Goal: Task Accomplishment & Management: Use online tool/utility

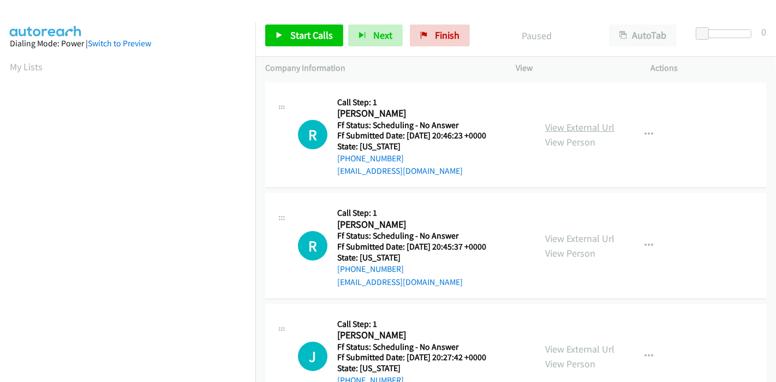
click at [585, 127] on link "View External Url" at bounding box center [579, 127] width 69 height 13
click at [582, 241] on link "View External Url" at bounding box center [579, 238] width 69 height 13
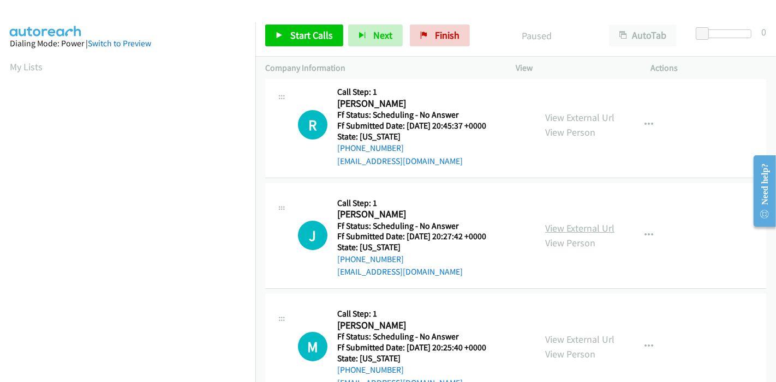
click at [556, 225] on link "View External Url" at bounding box center [579, 228] width 69 height 13
click at [305, 38] on span "Start Calls" at bounding box center [311, 35] width 43 height 13
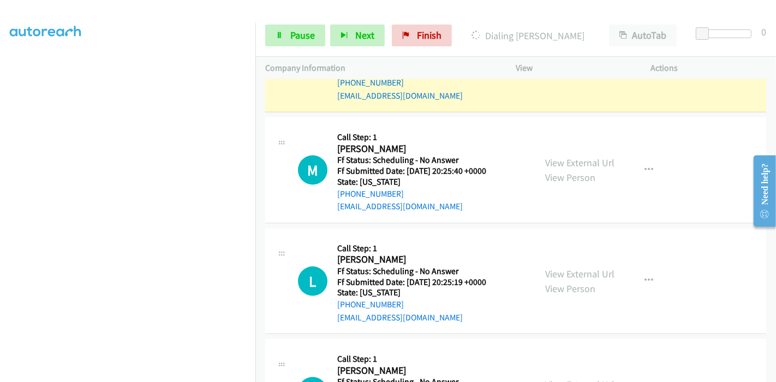
scroll to position [363, 0]
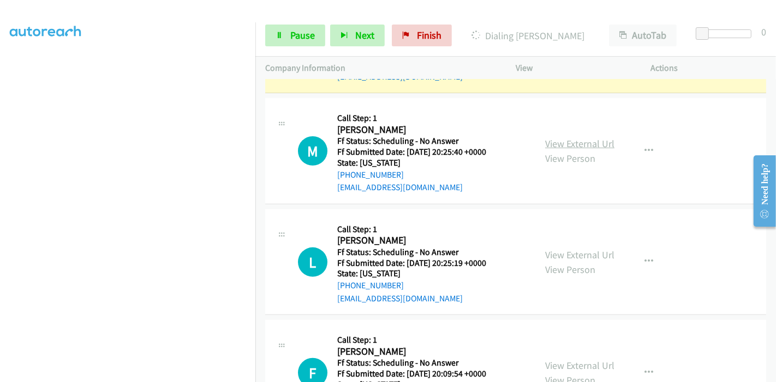
click at [561, 145] on link "View External Url" at bounding box center [579, 143] width 69 height 13
click at [560, 255] on link "View External Url" at bounding box center [579, 255] width 69 height 13
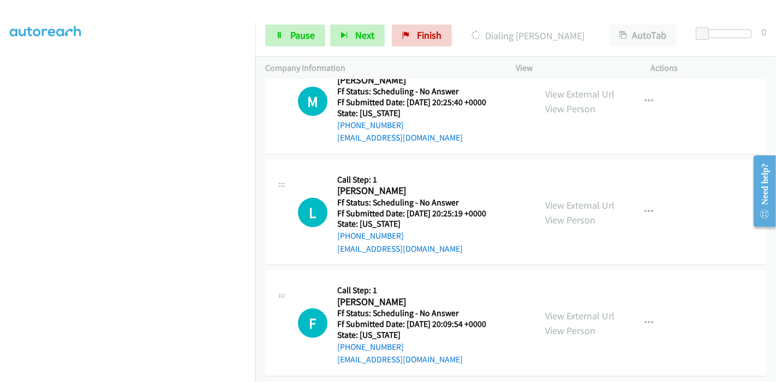
scroll to position [424, 0]
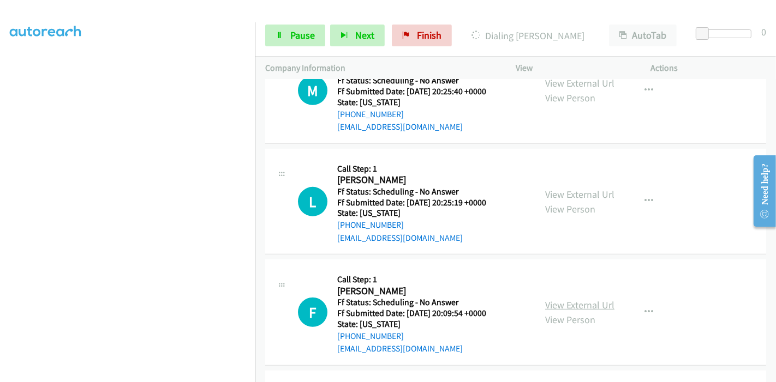
click at [570, 303] on link "View External Url" at bounding box center [579, 305] width 69 height 13
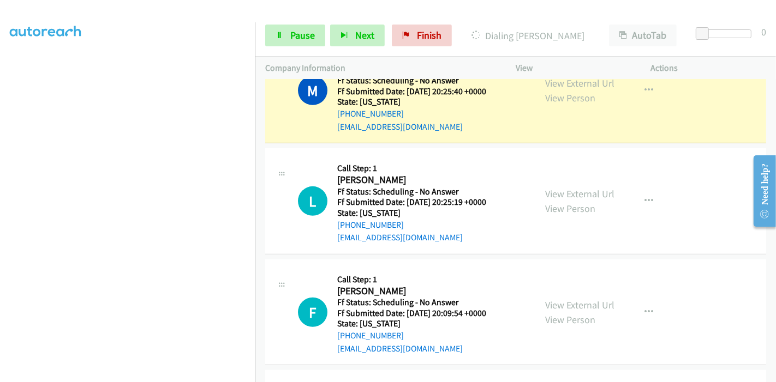
scroll to position [387, 0]
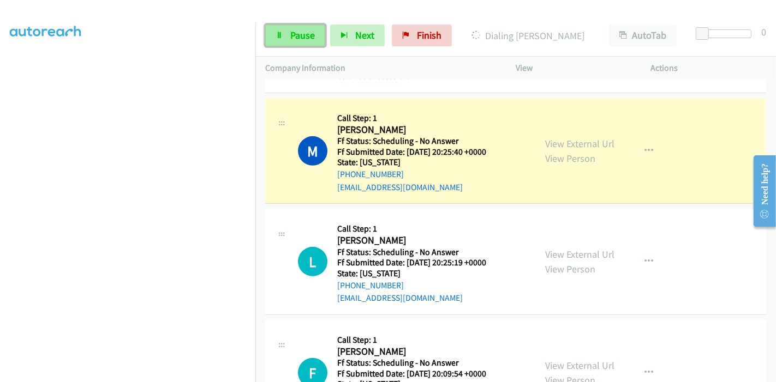
click at [281, 33] on icon at bounding box center [279, 36] width 8 height 8
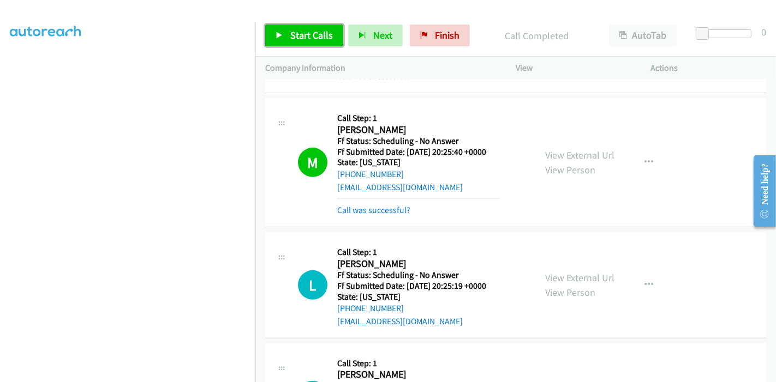
click at [317, 32] on span "Start Calls" at bounding box center [311, 35] width 43 height 13
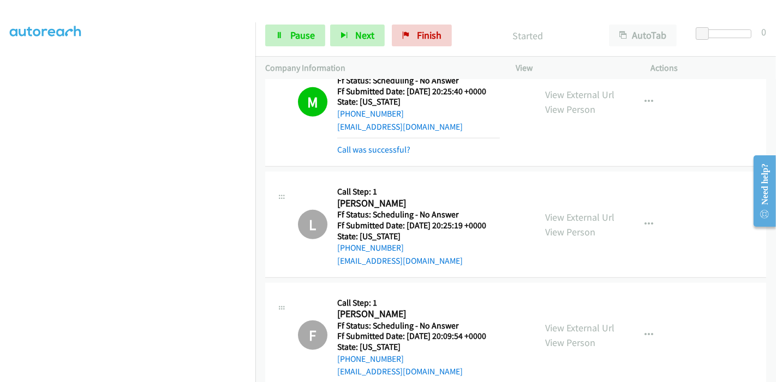
scroll to position [690, 0]
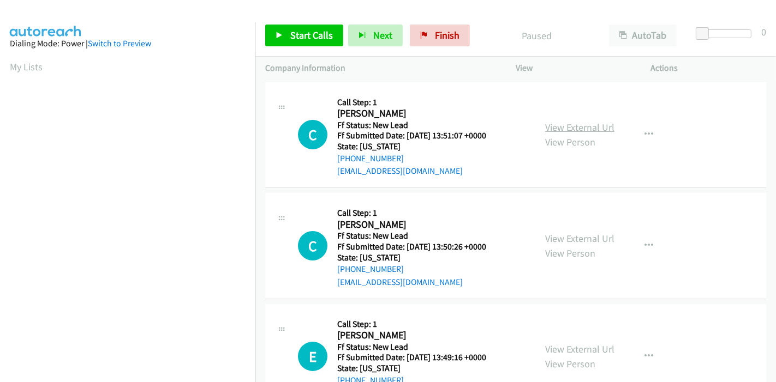
click at [580, 122] on link "View External Url" at bounding box center [579, 127] width 69 height 13
click at [568, 236] on link "View External Url" at bounding box center [579, 238] width 69 height 13
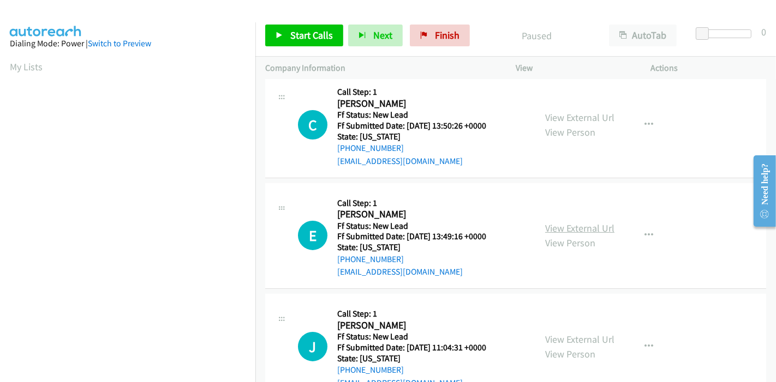
click at [575, 228] on link "View External Url" at bounding box center [579, 228] width 69 height 13
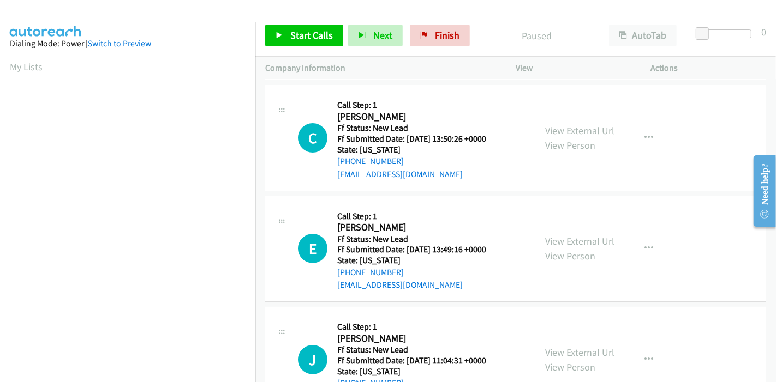
scroll to position [266, 0]
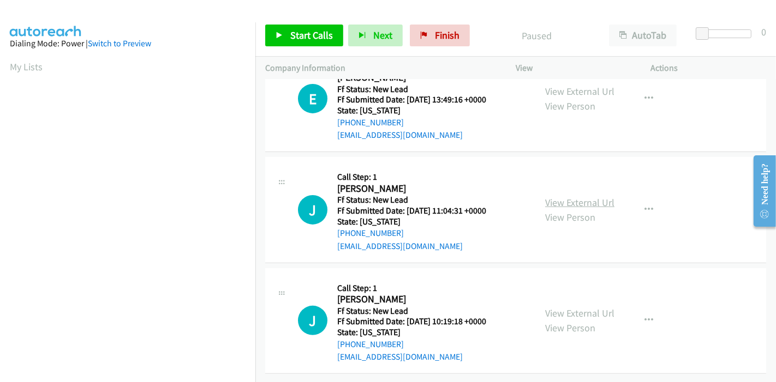
click at [584, 199] on link "View External Url" at bounding box center [579, 202] width 69 height 13
click at [550, 307] on link "View External Url" at bounding box center [579, 313] width 69 height 13
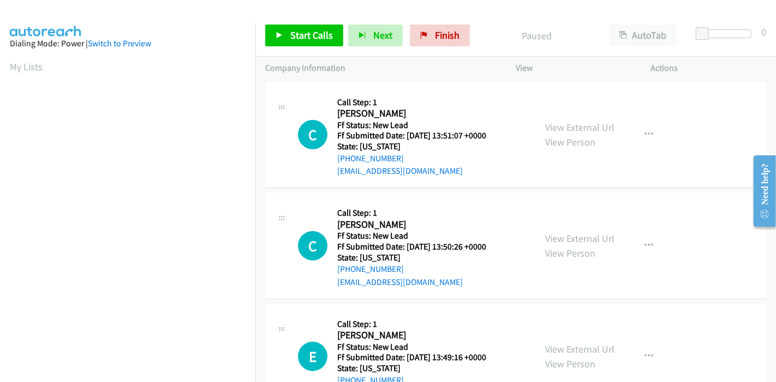
scroll to position [0, 0]
click at [291, 39] on span "Start Calls" at bounding box center [311, 35] width 43 height 13
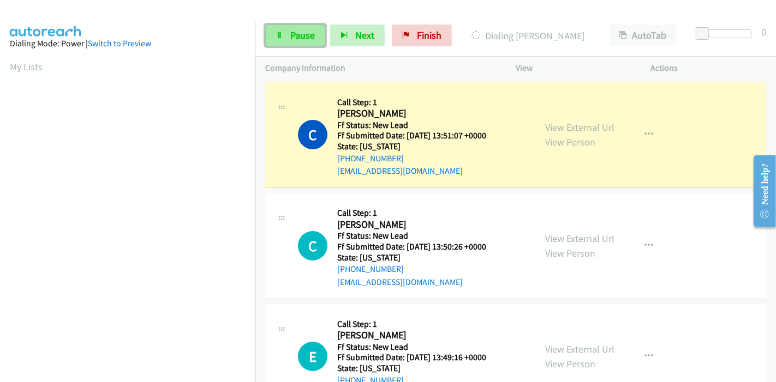
click at [281, 37] on icon at bounding box center [279, 36] width 8 height 8
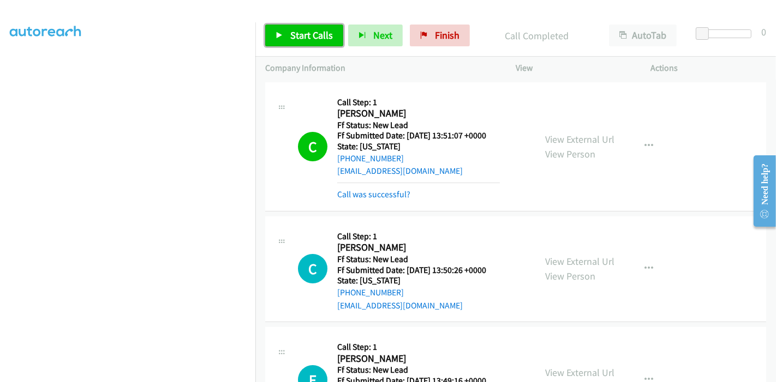
click at [297, 41] on span "Start Calls" at bounding box center [311, 35] width 43 height 13
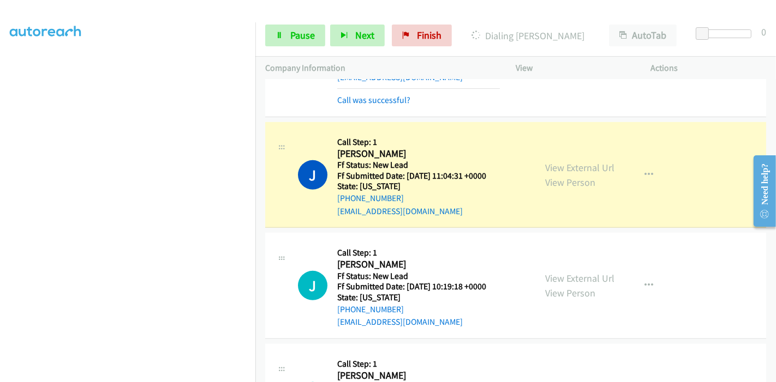
scroll to position [335, 0]
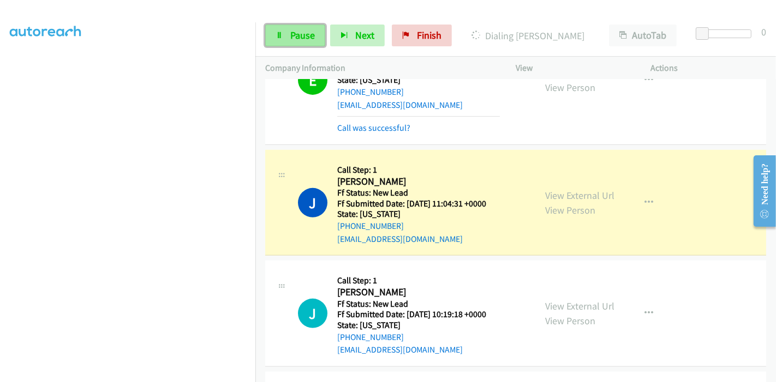
click at [294, 35] on span "Pause" at bounding box center [302, 35] width 25 height 13
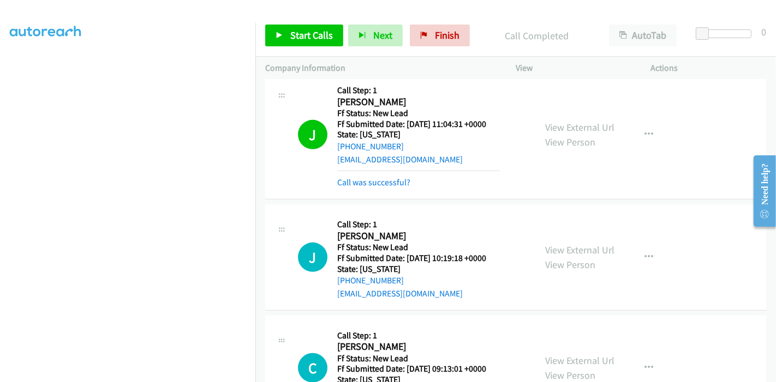
scroll to position [395, 0]
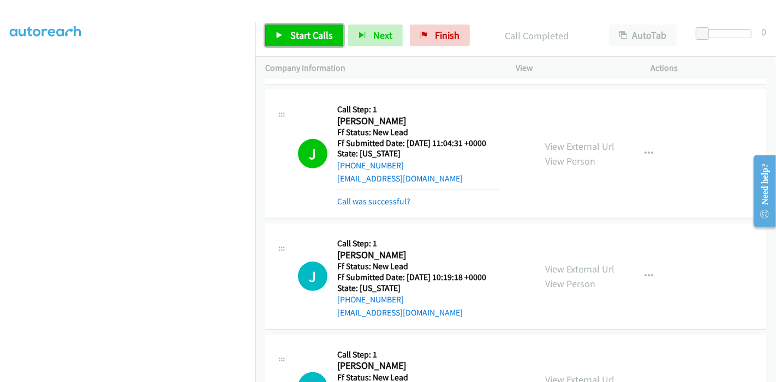
click at [283, 30] on link "Start Calls" at bounding box center [304, 36] width 78 height 22
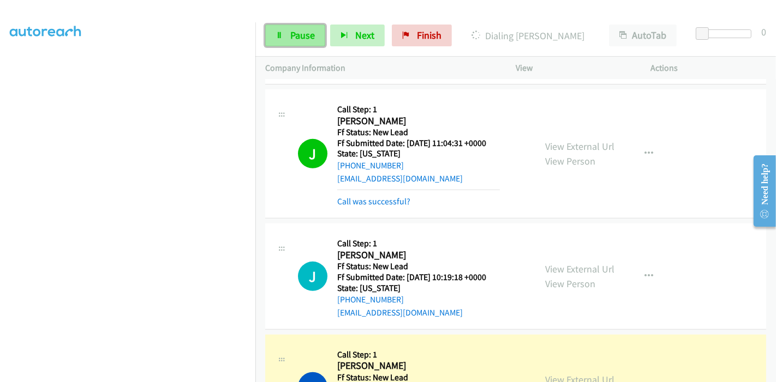
click at [279, 28] on link "Pause" at bounding box center [295, 36] width 60 height 22
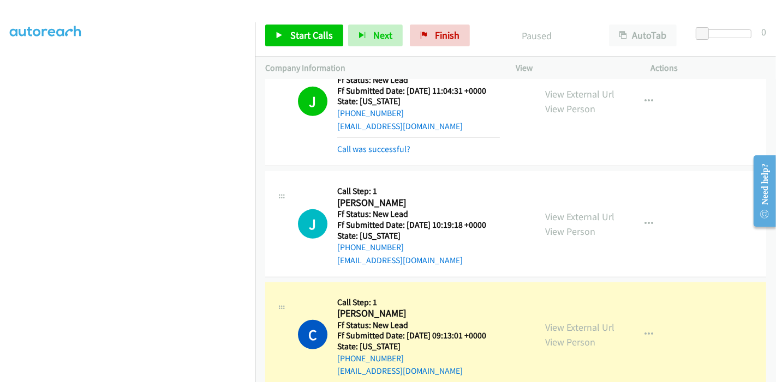
scroll to position [517, 0]
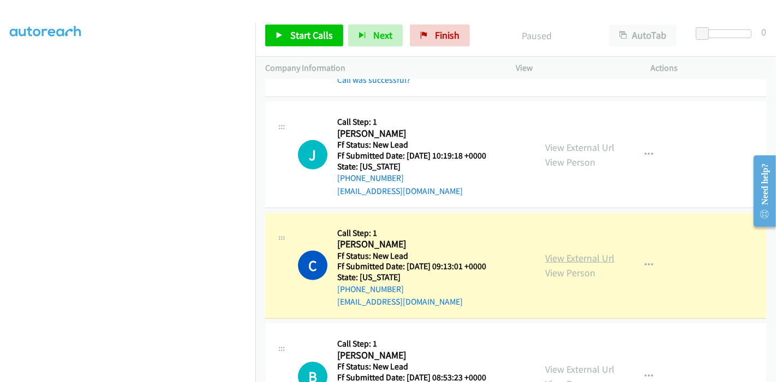
click at [587, 260] on link "View External Url" at bounding box center [579, 258] width 69 height 13
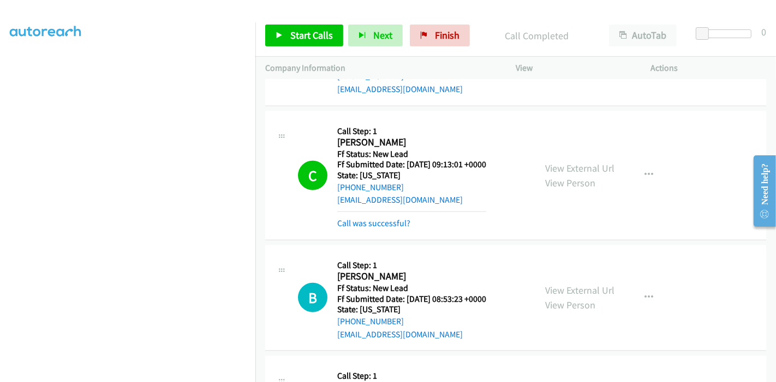
scroll to position [638, 0]
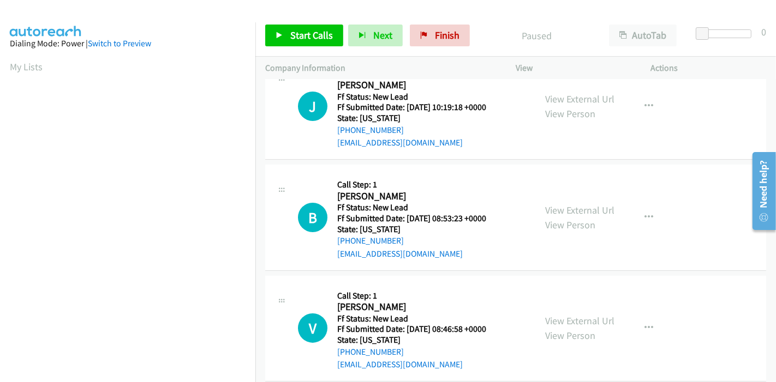
scroll to position [44, 0]
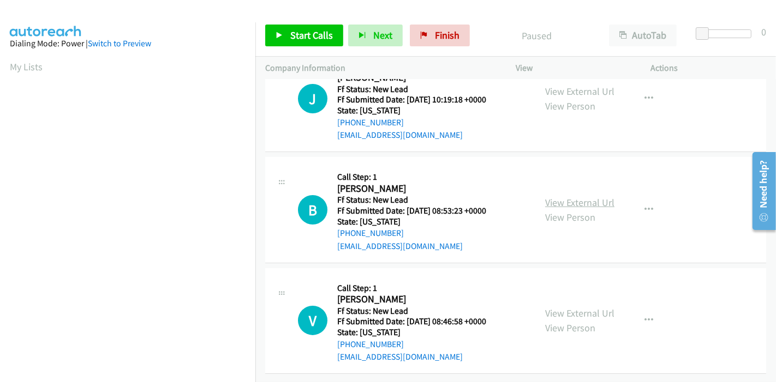
click at [564, 196] on link "View External Url" at bounding box center [579, 202] width 69 height 13
click at [576, 307] on link "View External Url" at bounding box center [579, 313] width 69 height 13
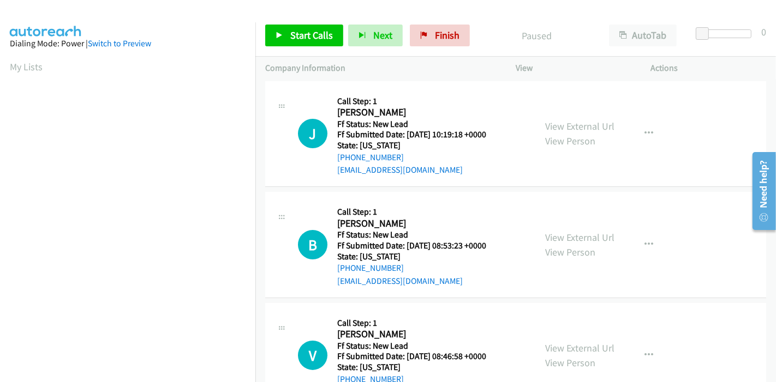
scroll to position [0, 0]
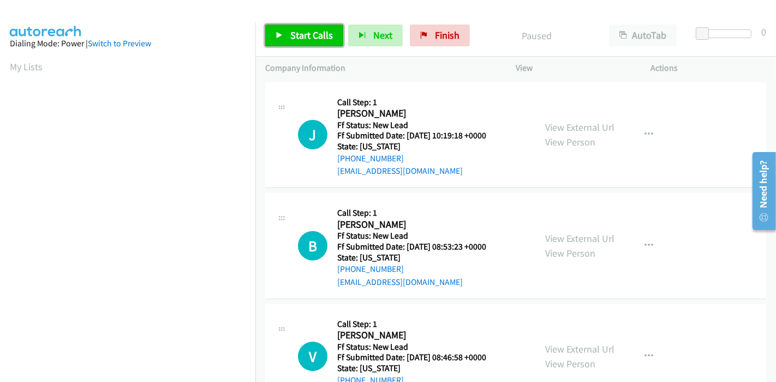
click at [283, 38] on link "Start Calls" at bounding box center [304, 36] width 78 height 22
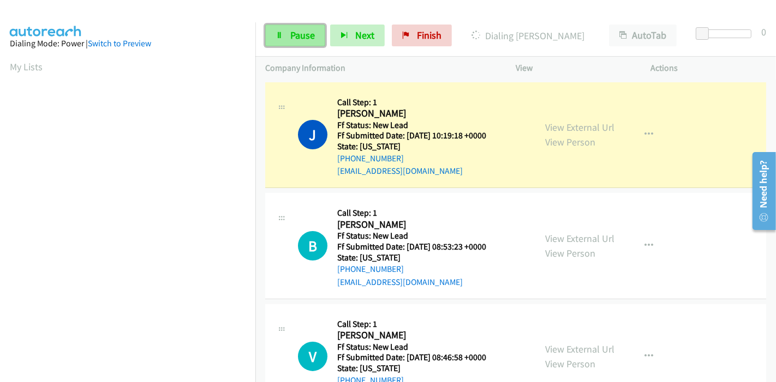
click at [291, 31] on span "Pause" at bounding box center [302, 35] width 25 height 13
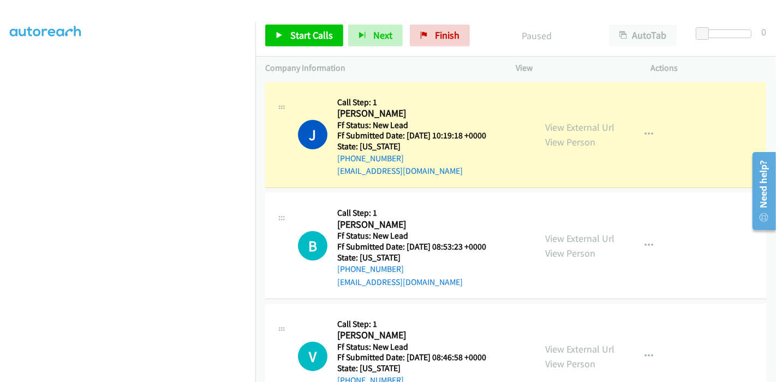
scroll to position [230, 0]
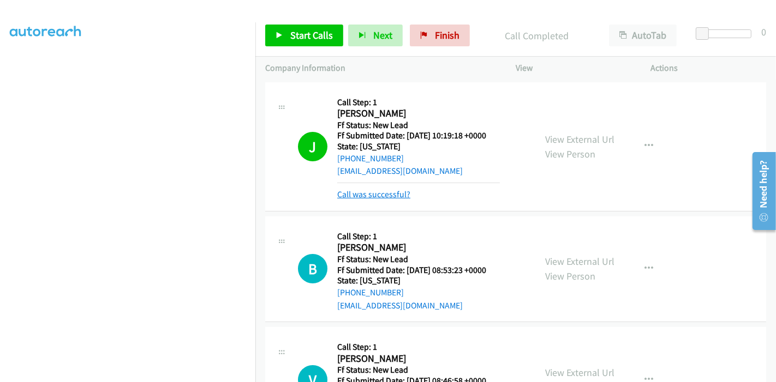
click at [397, 192] on link "Call was successful?" at bounding box center [373, 194] width 73 height 10
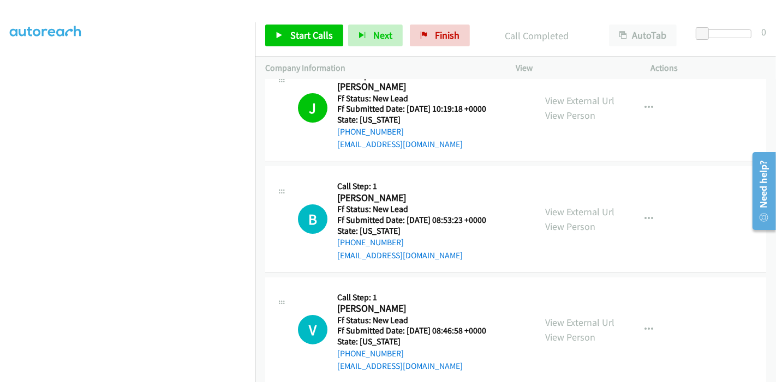
scroll to position [0, 0]
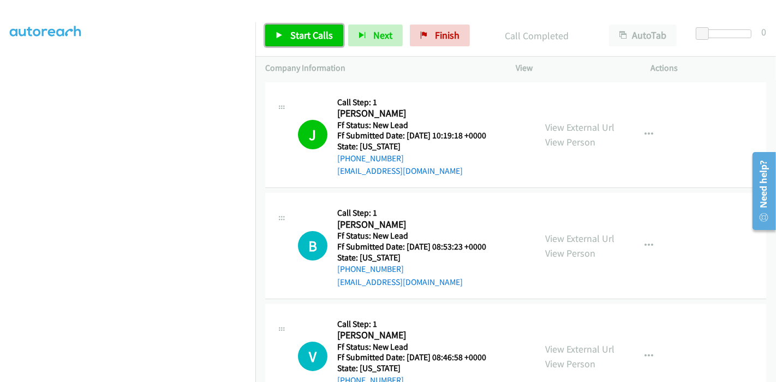
click at [273, 35] on link "Start Calls" at bounding box center [304, 36] width 78 height 22
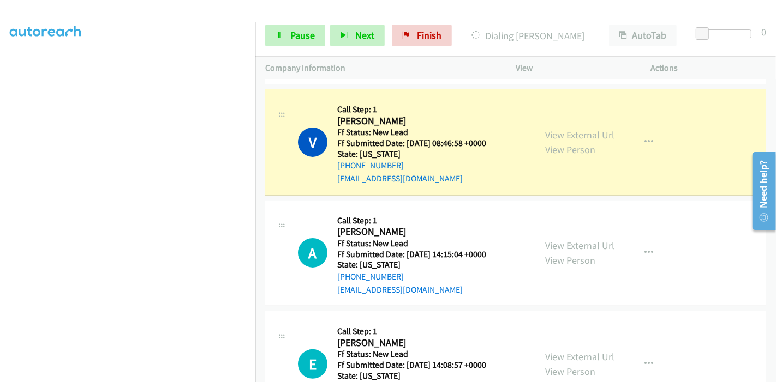
scroll to position [242, 0]
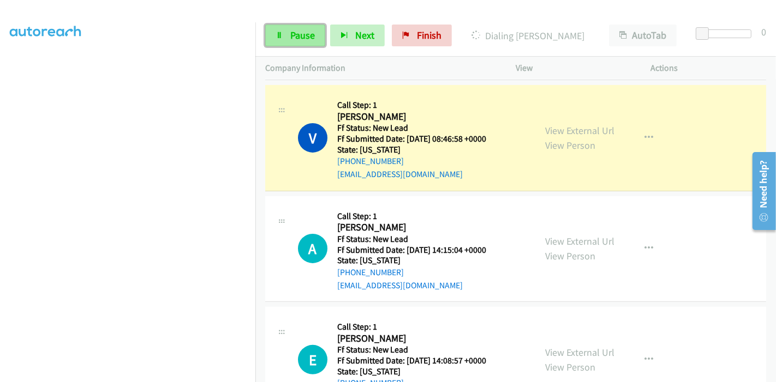
click at [282, 32] on icon at bounding box center [279, 36] width 8 height 8
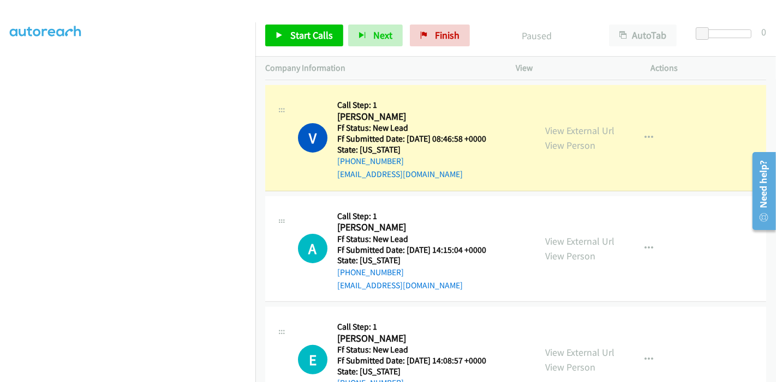
scroll to position [182, 0]
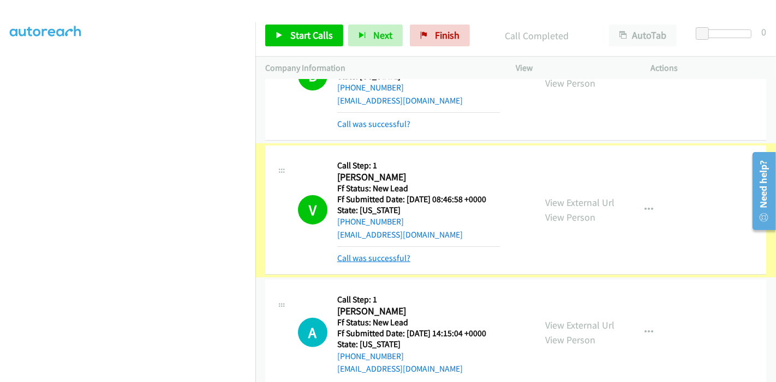
click at [379, 254] on link "Call was successful?" at bounding box center [373, 258] width 73 height 10
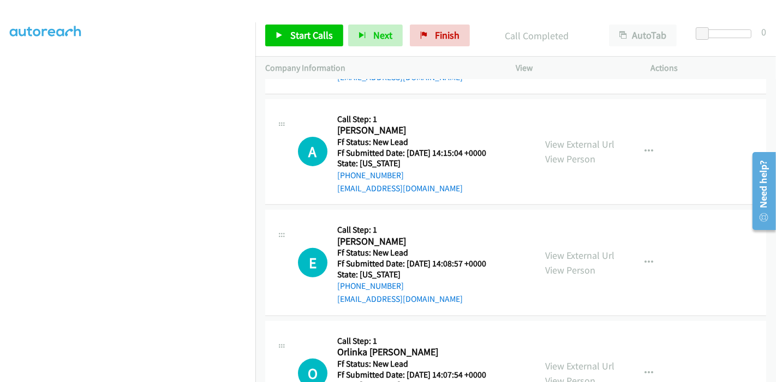
scroll to position [363, 0]
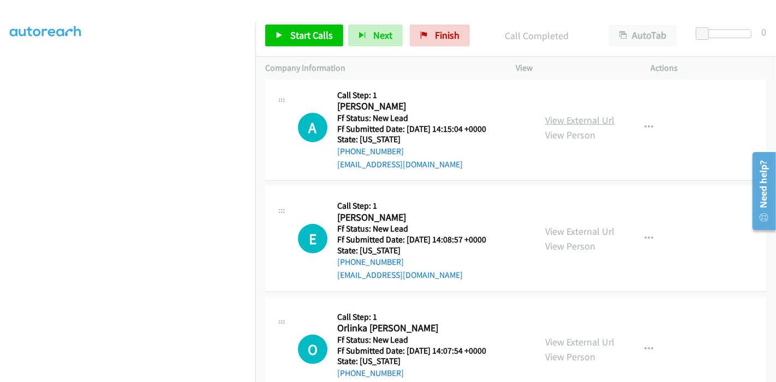
click at [584, 119] on link "View External Url" at bounding box center [579, 120] width 69 height 13
click at [589, 232] on link "View External Url" at bounding box center [579, 231] width 69 height 13
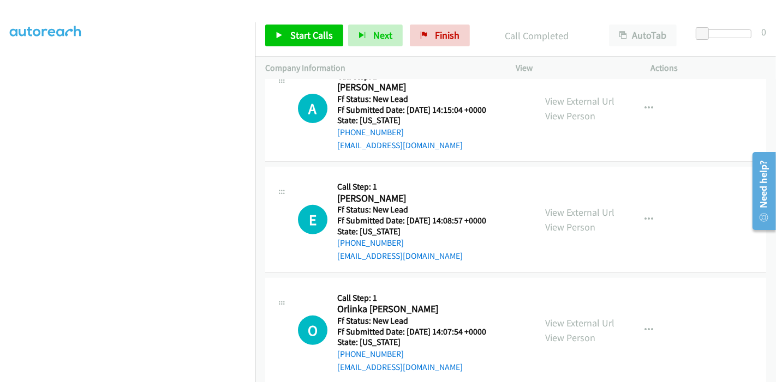
scroll to position [400, 0]
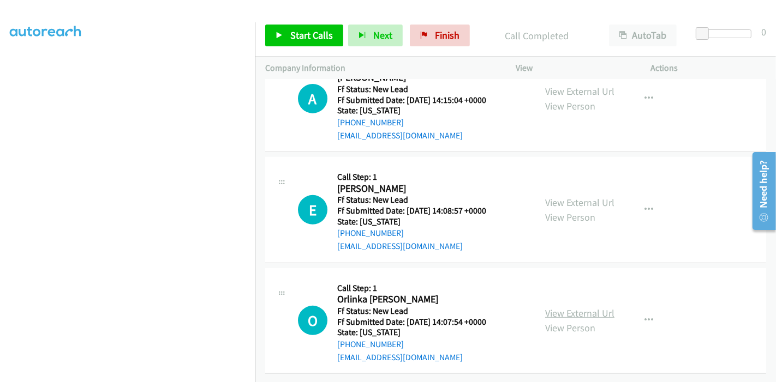
click at [569, 307] on link "View External Url" at bounding box center [579, 313] width 69 height 13
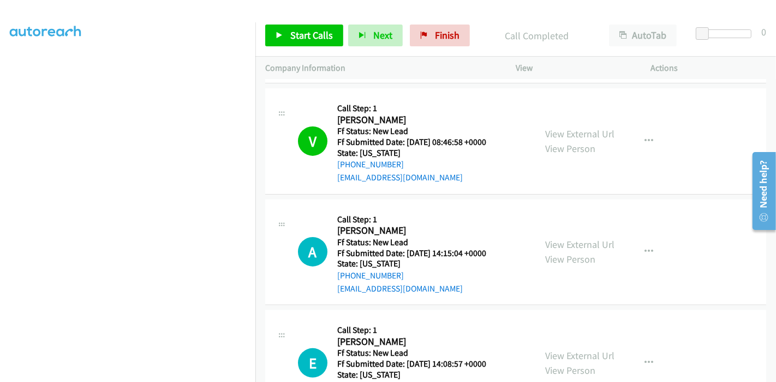
scroll to position [339, 0]
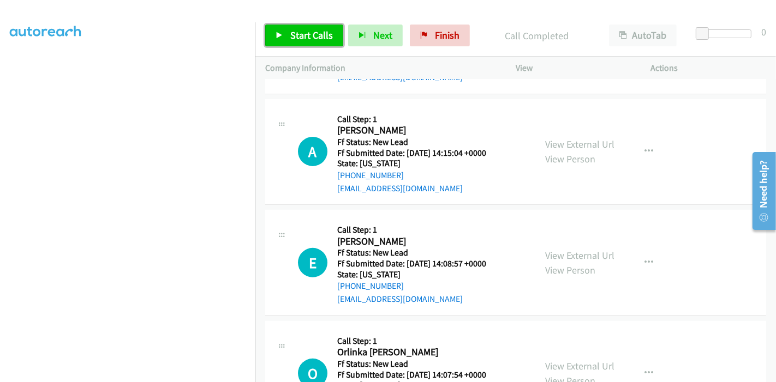
click at [290, 33] on span "Start Calls" at bounding box center [311, 35] width 43 height 13
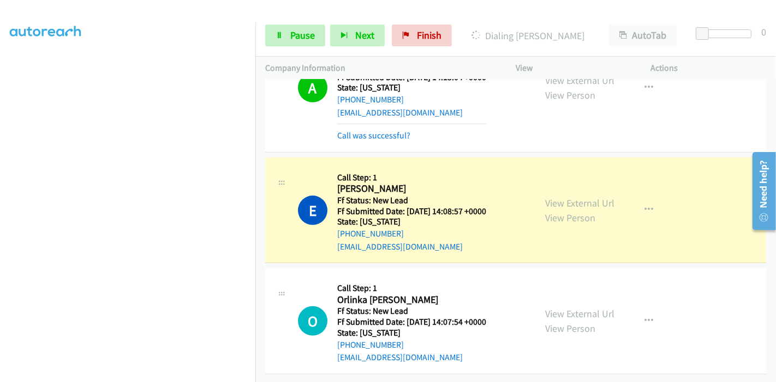
scroll to position [423, 0]
click at [299, 35] on span "Pause" at bounding box center [302, 35] width 25 height 13
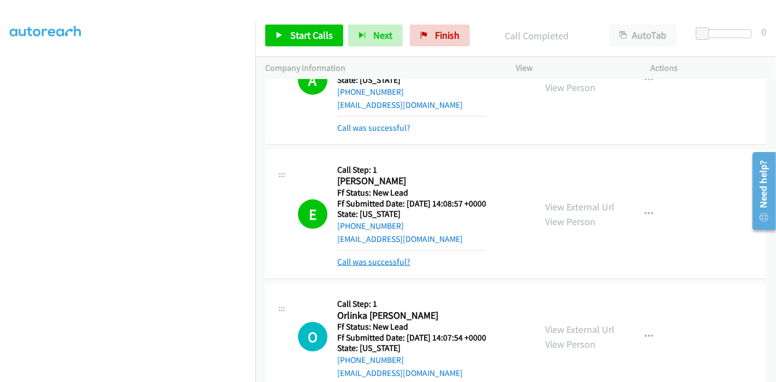
click at [393, 262] on link "Call was successful?" at bounding box center [373, 262] width 73 height 10
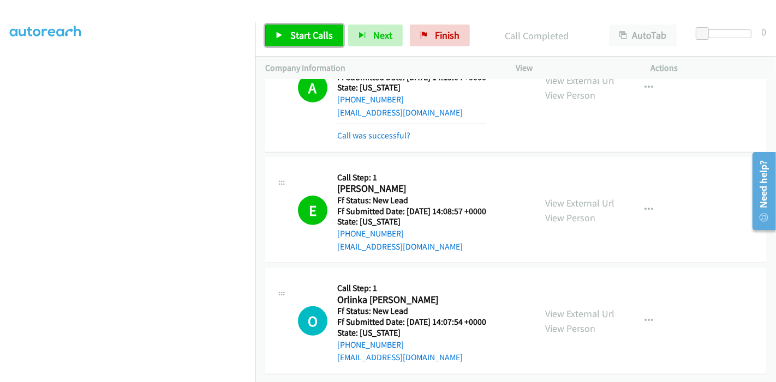
click at [291, 38] on span "Start Calls" at bounding box center [311, 35] width 43 height 13
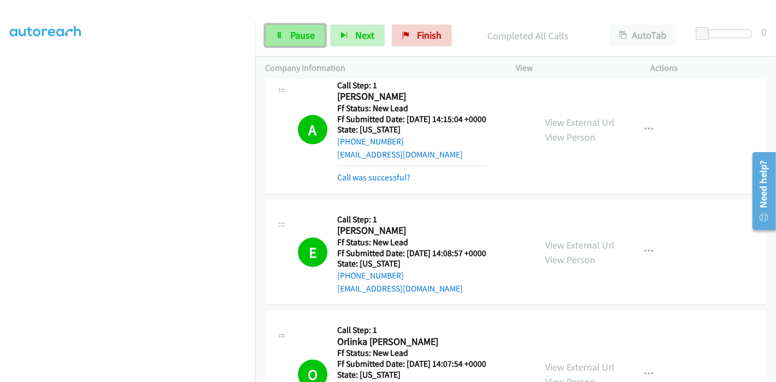
click at [307, 40] on span "Pause" at bounding box center [302, 35] width 25 height 13
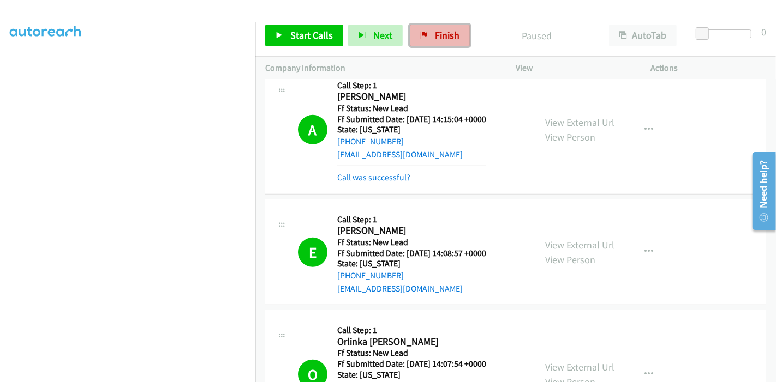
click at [421, 38] on icon at bounding box center [424, 36] width 8 height 8
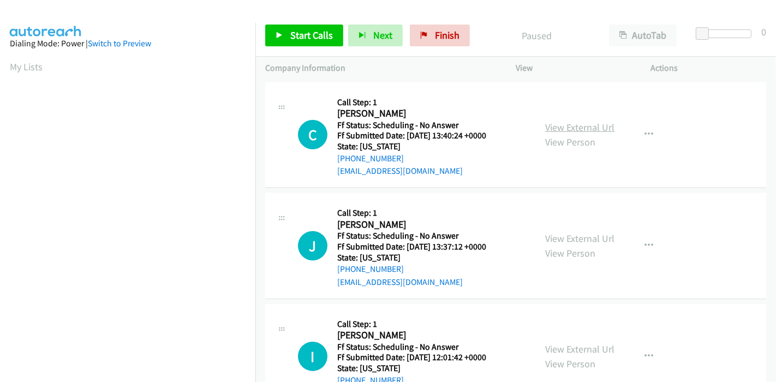
click at [592, 124] on link "View External Url" at bounding box center [579, 127] width 69 height 13
click at [562, 237] on link "View External Url" at bounding box center [579, 238] width 69 height 13
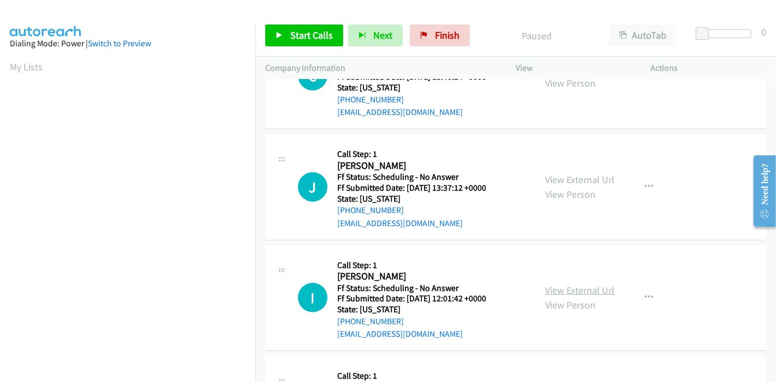
scroll to position [61, 0]
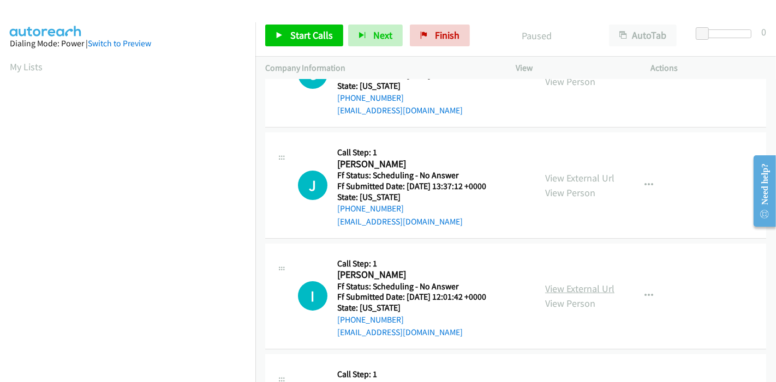
click at [556, 287] on link "View External Url" at bounding box center [579, 289] width 69 height 13
click at [293, 33] on span "Start Calls" at bounding box center [311, 35] width 43 height 13
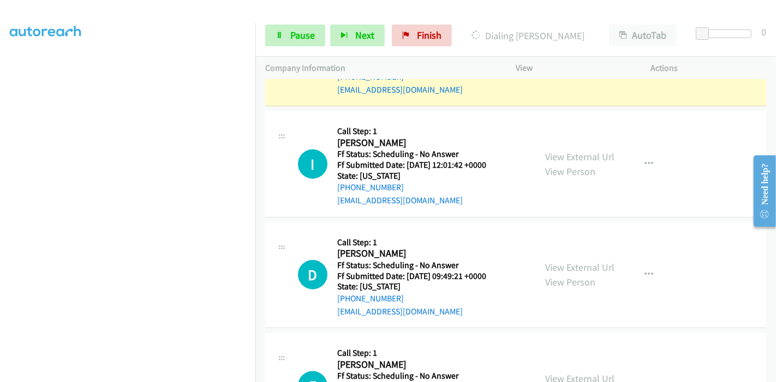
scroll to position [242, 0]
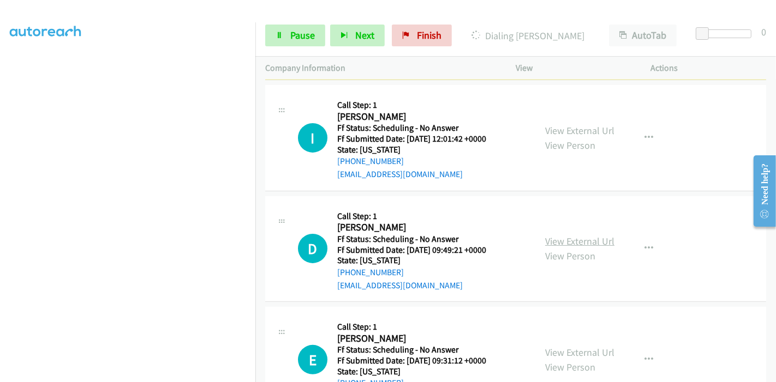
click at [597, 238] on link "View External Url" at bounding box center [579, 241] width 69 height 13
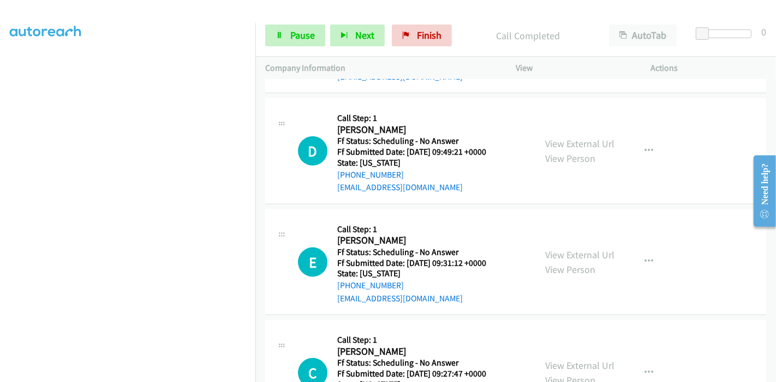
scroll to position [424, 0]
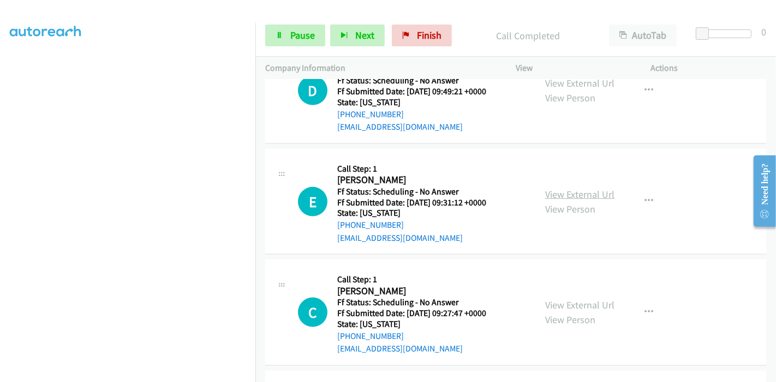
click at [585, 194] on link "View External Url" at bounding box center [579, 194] width 69 height 13
click at [553, 302] on link "View External Url" at bounding box center [579, 305] width 69 height 13
click at [293, 32] on span "Pause" at bounding box center [302, 35] width 25 height 13
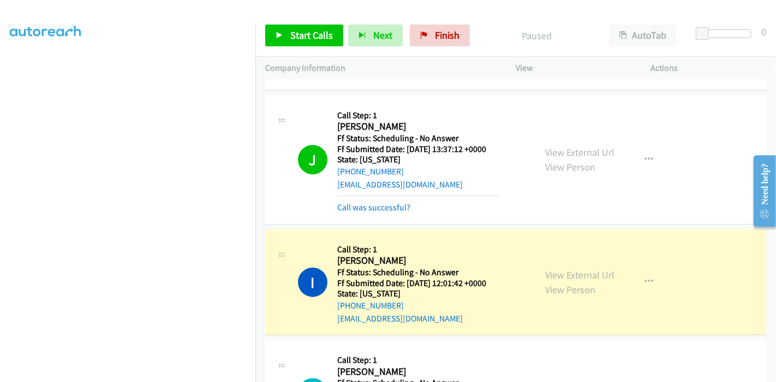
scroll to position [242, 0]
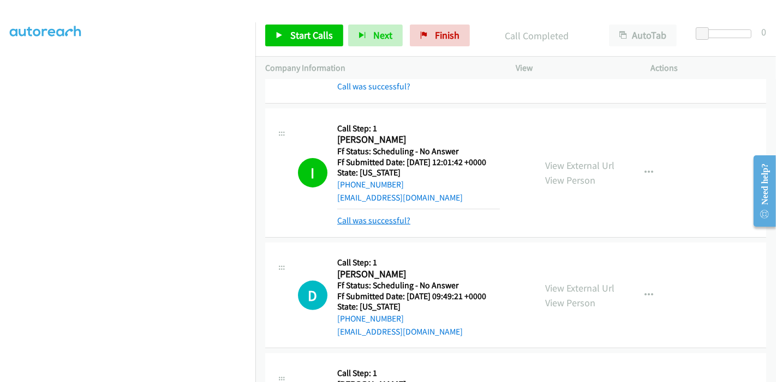
click at [399, 220] on link "Call was successful?" at bounding box center [373, 220] width 73 height 10
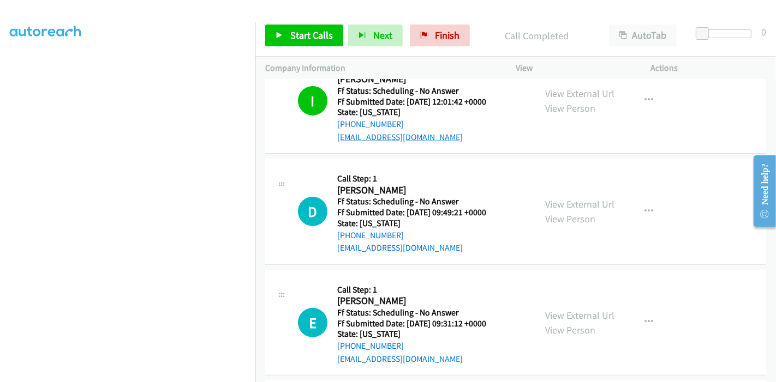
scroll to position [363, 0]
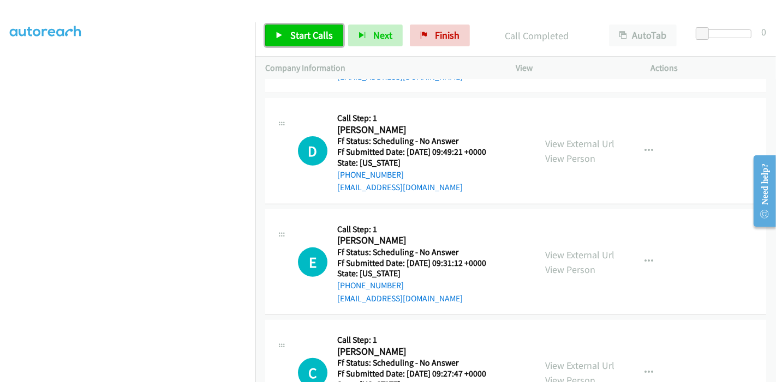
click at [293, 38] on span "Start Calls" at bounding box center [311, 35] width 43 height 13
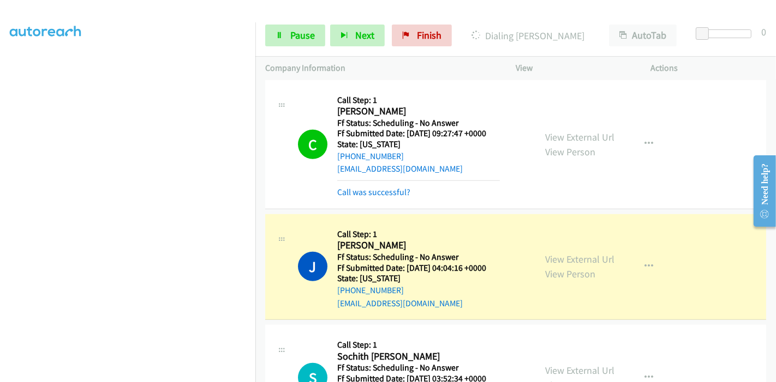
scroll to position [727, 0]
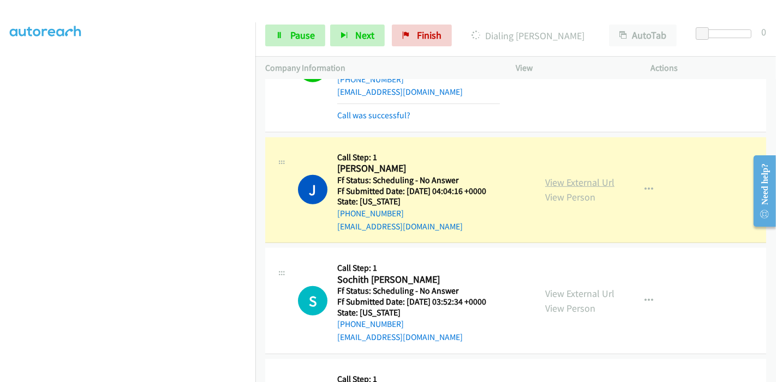
click at [596, 181] on link "View External Url" at bounding box center [579, 182] width 69 height 13
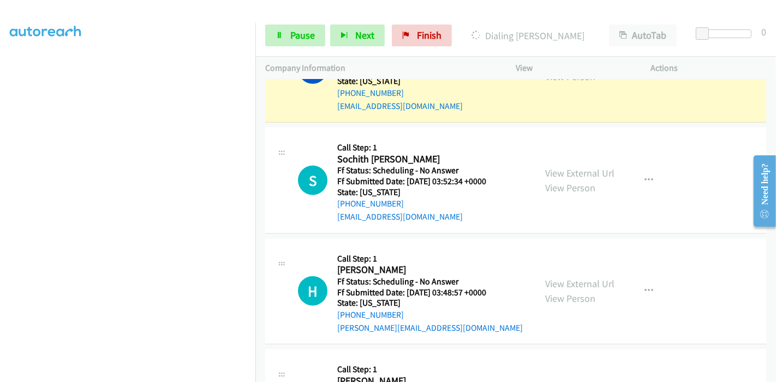
scroll to position [848, 0]
click at [578, 167] on link "View External Url" at bounding box center [579, 172] width 69 height 13
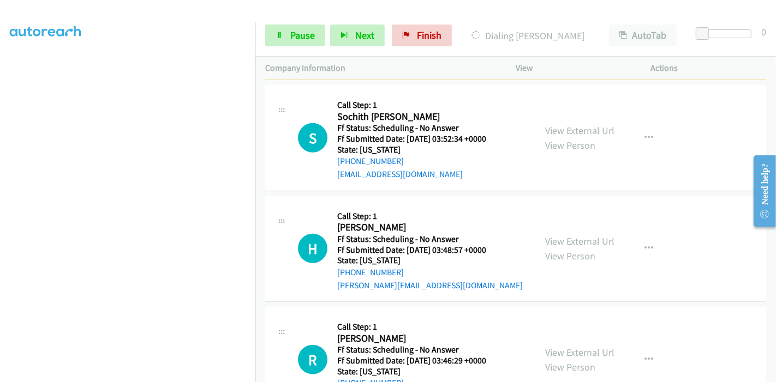
scroll to position [909, 0]
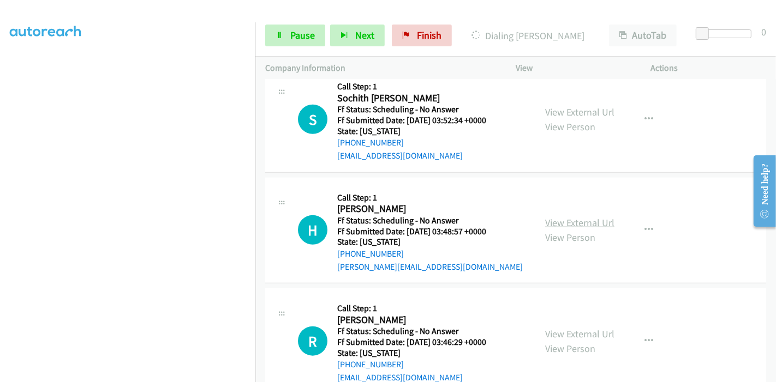
click at [564, 221] on link "View External Url" at bounding box center [579, 223] width 69 height 13
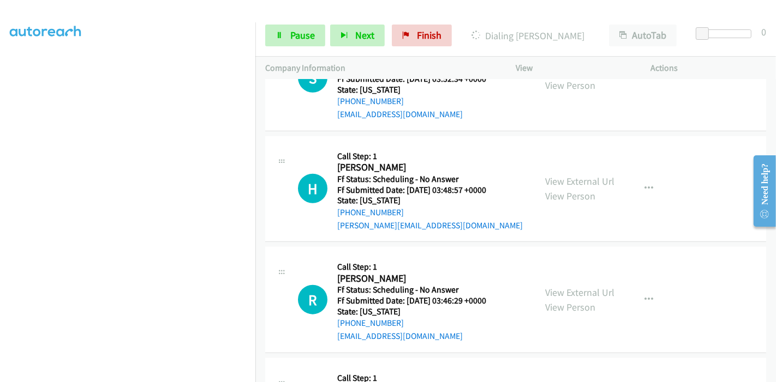
scroll to position [969, 0]
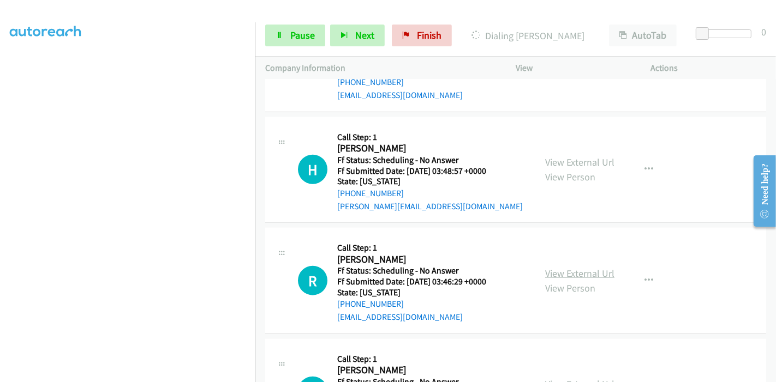
click at [560, 270] on link "View External Url" at bounding box center [579, 273] width 69 height 13
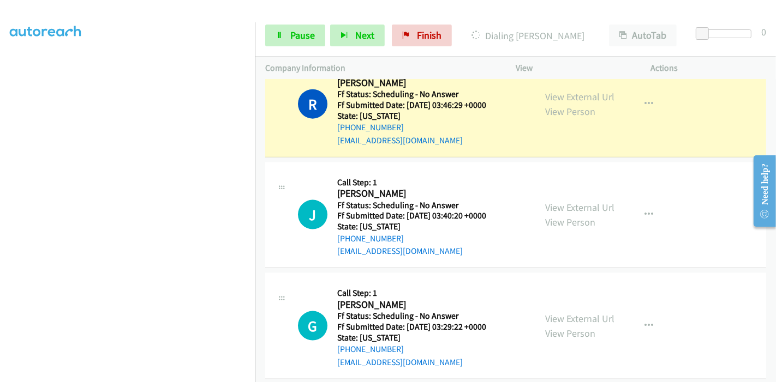
scroll to position [1235, 0]
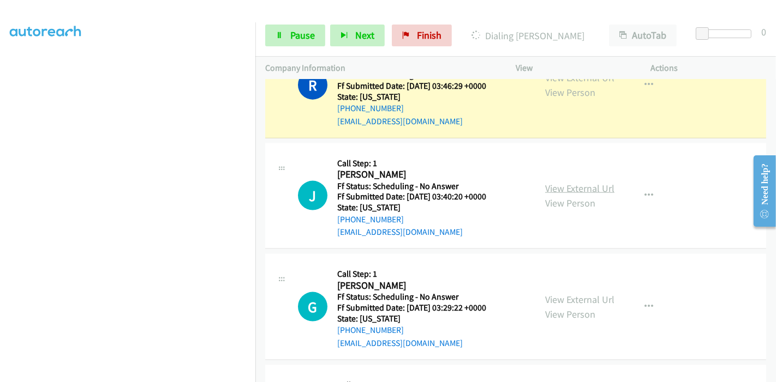
click at [565, 187] on link "View External Url" at bounding box center [579, 188] width 69 height 13
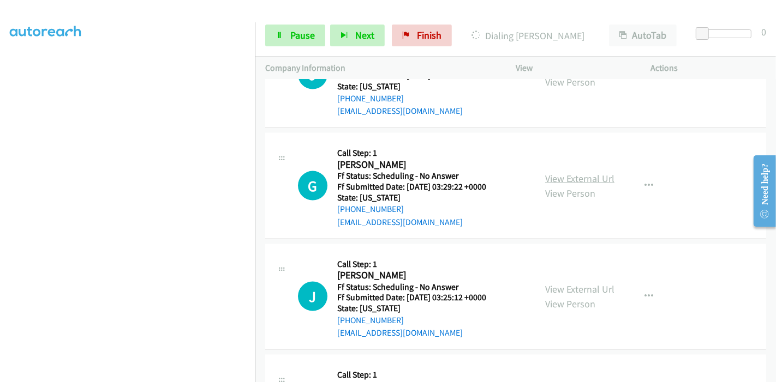
click at [563, 176] on link "View External Url" at bounding box center [579, 178] width 69 height 13
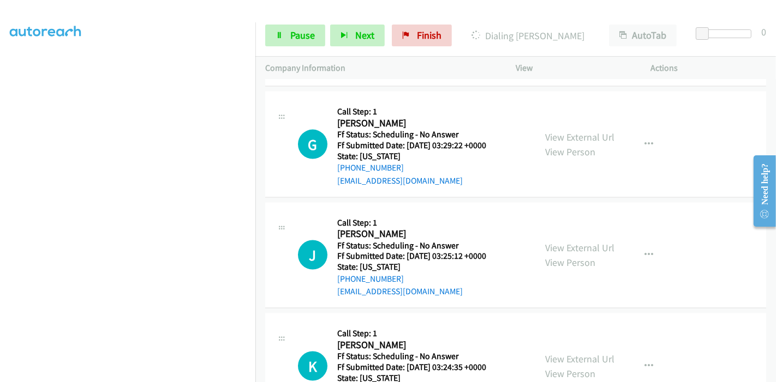
scroll to position [1416, 0]
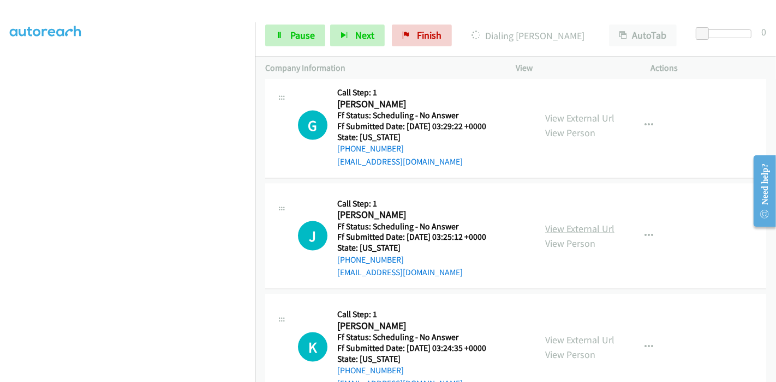
click at [552, 224] on link "View External Url" at bounding box center [579, 229] width 69 height 13
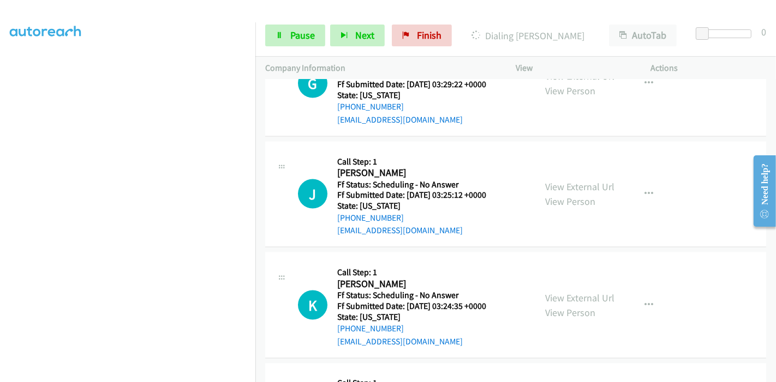
scroll to position [1477, 0]
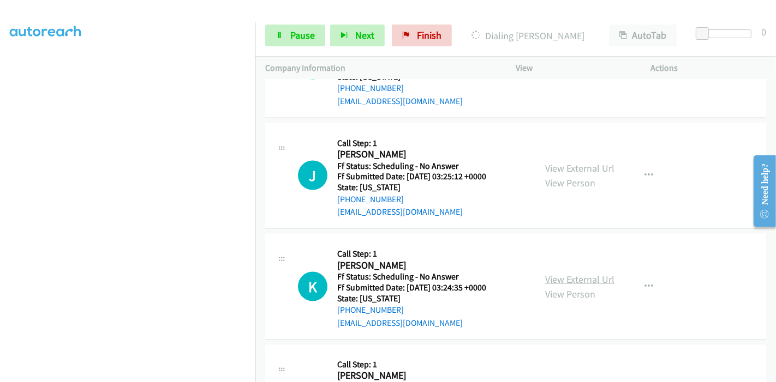
click at [556, 274] on link "View External Url" at bounding box center [579, 279] width 69 height 13
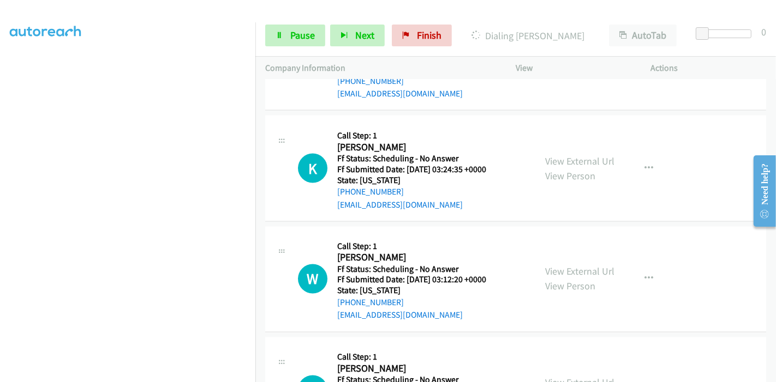
scroll to position [1599, 0]
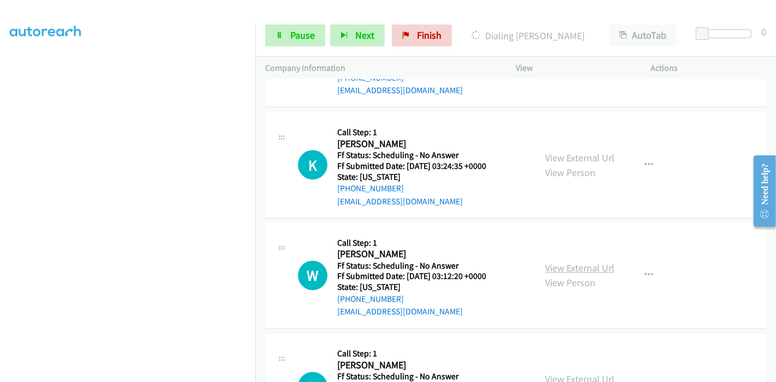
click at [559, 266] on link "View External Url" at bounding box center [579, 268] width 69 height 13
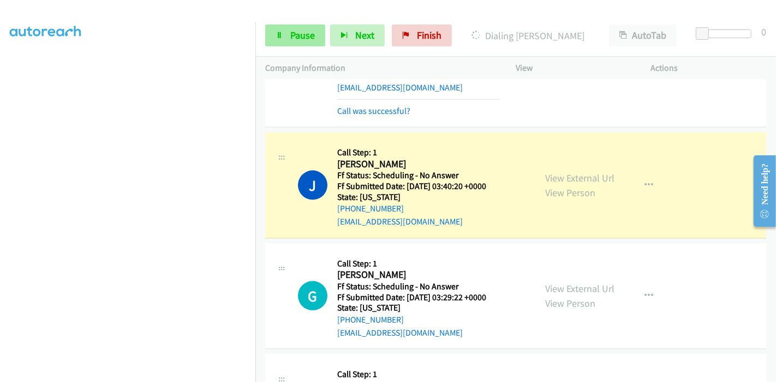
scroll to position [1258, 0]
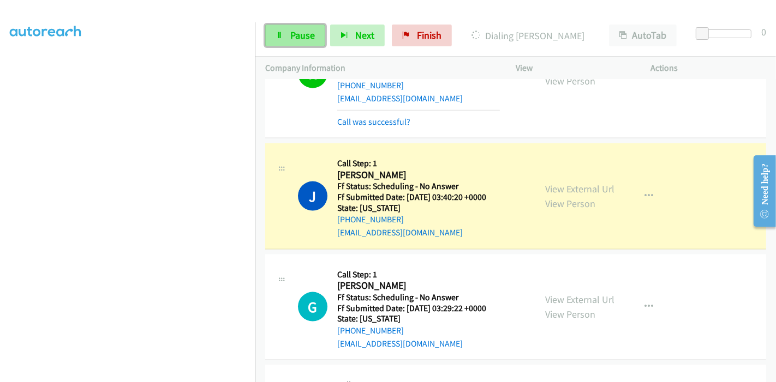
click at [298, 31] on span "Pause" at bounding box center [302, 35] width 25 height 13
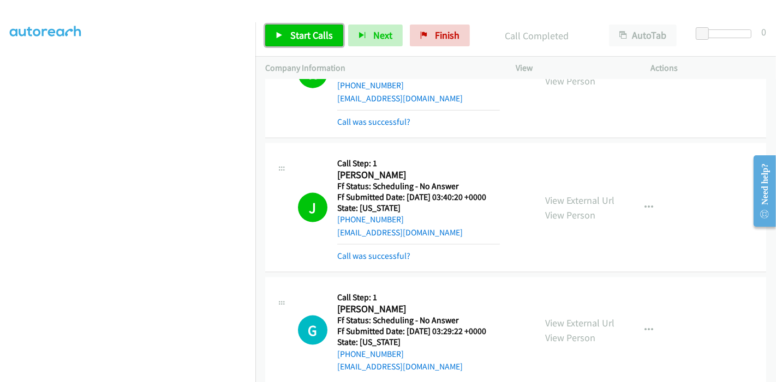
click at [307, 38] on span "Start Calls" at bounding box center [311, 35] width 43 height 13
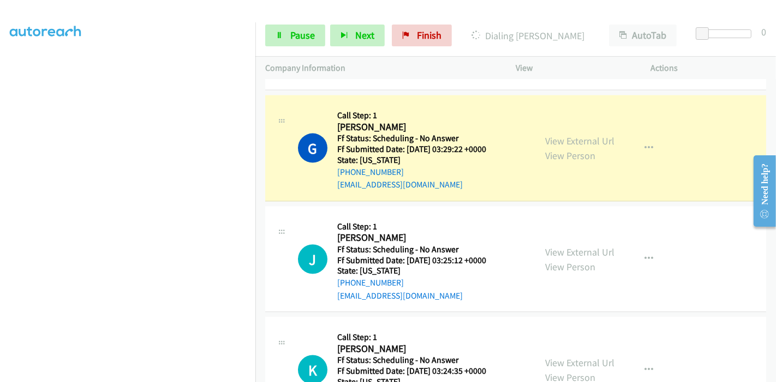
scroll to position [49, 0]
click at [295, 40] on span "Pause" at bounding box center [302, 35] width 25 height 13
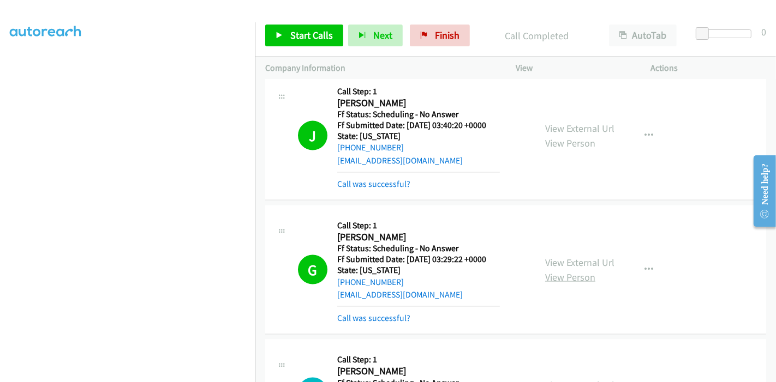
scroll to position [1318, 0]
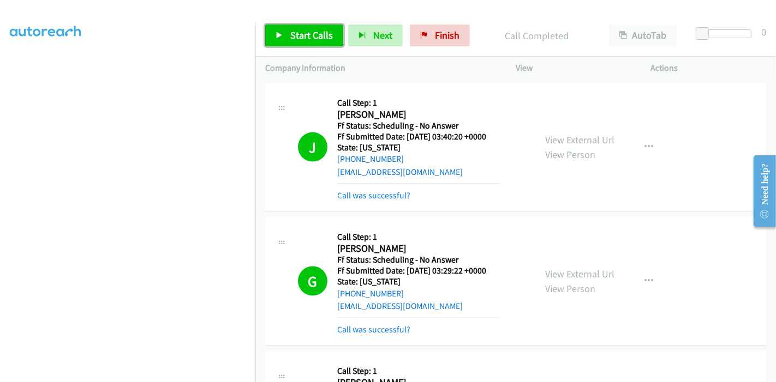
click at [296, 44] on link "Start Calls" at bounding box center [304, 36] width 78 height 22
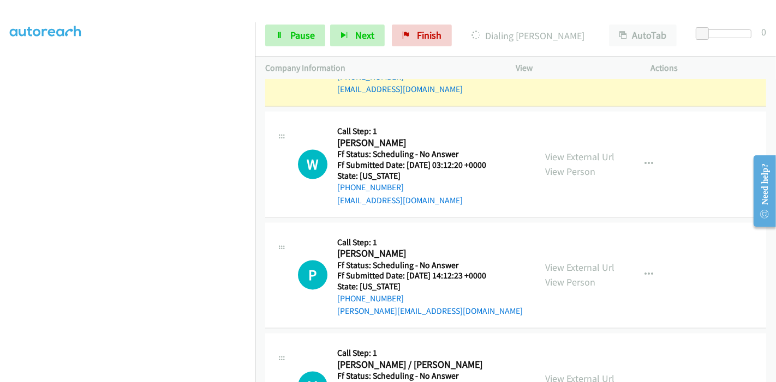
scroll to position [1622, 0]
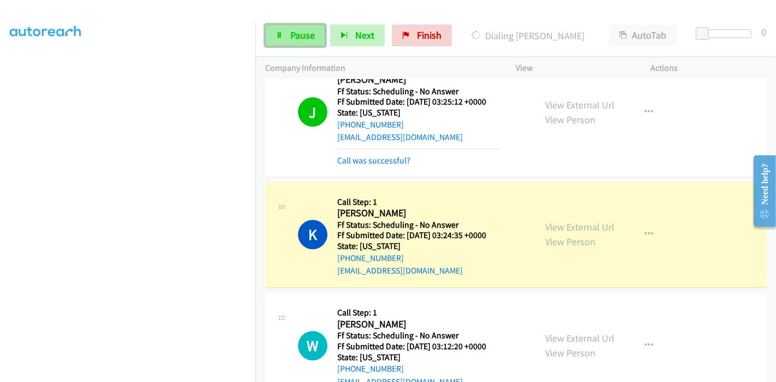
click at [295, 34] on span "Pause" at bounding box center [302, 35] width 25 height 13
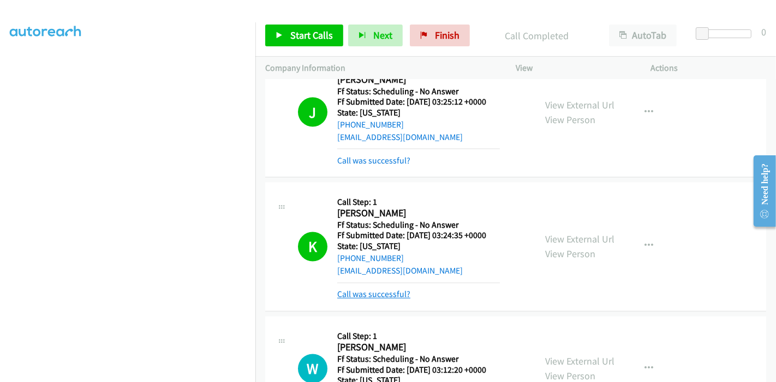
click at [402, 292] on link "Call was successful?" at bounding box center [373, 295] width 73 height 10
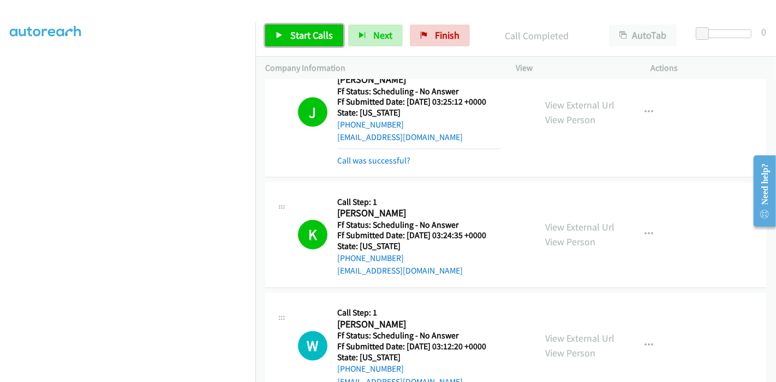
click at [289, 26] on link "Start Calls" at bounding box center [304, 36] width 78 height 22
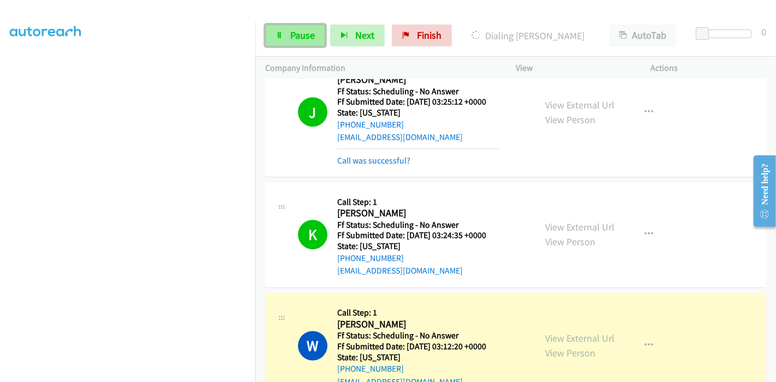
click at [290, 27] on link "Pause" at bounding box center [295, 36] width 60 height 22
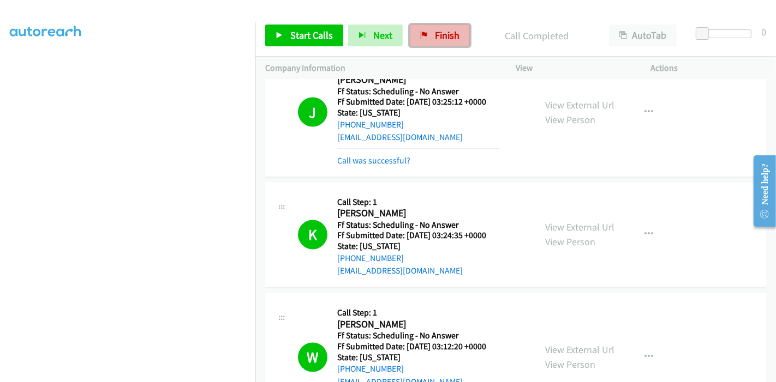
drag, startPoint x: 448, startPoint y: 37, endPoint x: 435, endPoint y: 42, distance: 14.5
click at [448, 37] on span "Finish" at bounding box center [447, 35] width 25 height 13
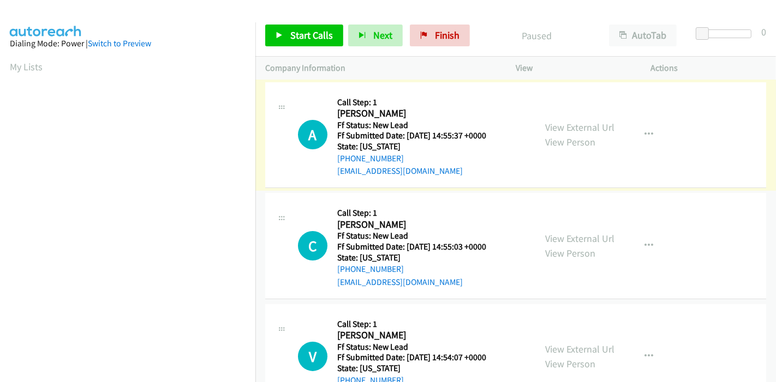
click at [593, 128] on link "View External Url" at bounding box center [579, 127] width 69 height 13
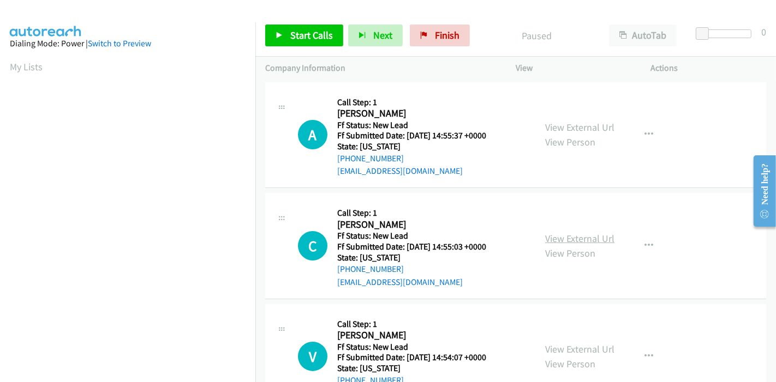
click at [565, 237] on link "View External Url" at bounding box center [579, 238] width 69 height 13
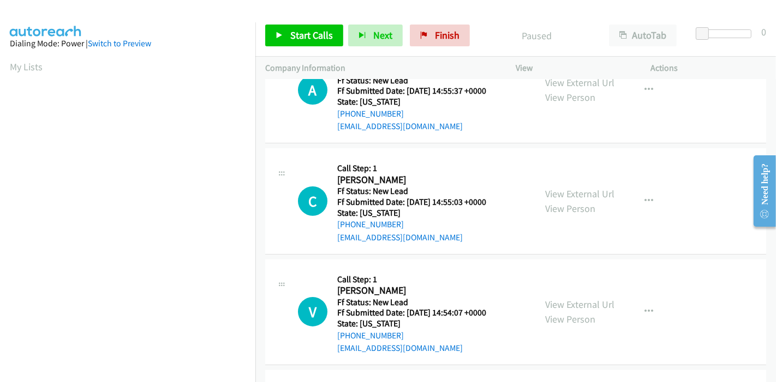
scroll to position [121, 0]
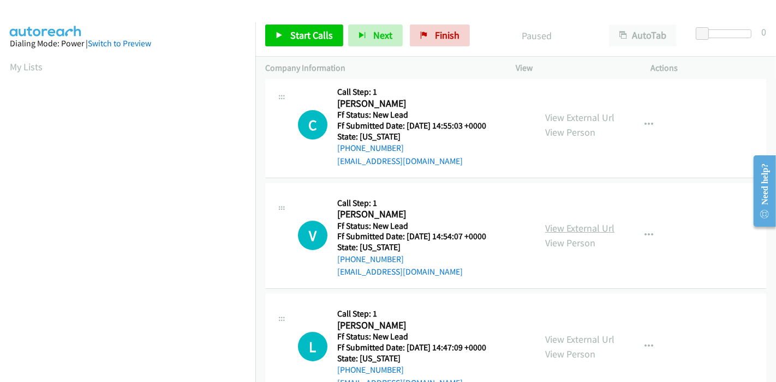
click at [559, 230] on link "View External Url" at bounding box center [579, 228] width 69 height 13
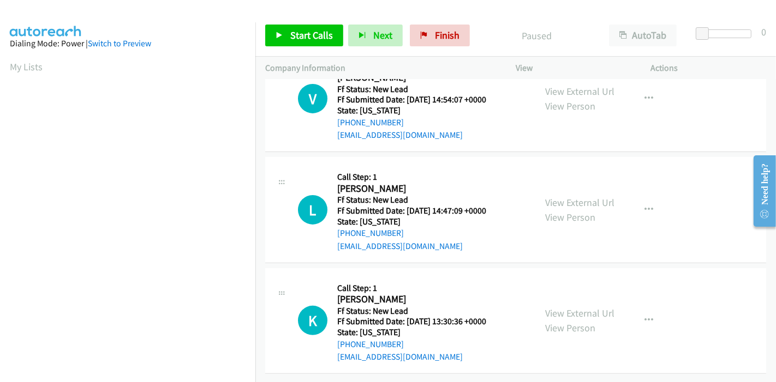
scroll to position [266, 0]
click at [550, 196] on link "View External Url" at bounding box center [579, 202] width 69 height 13
click at [565, 307] on link "View External Url" at bounding box center [579, 313] width 69 height 13
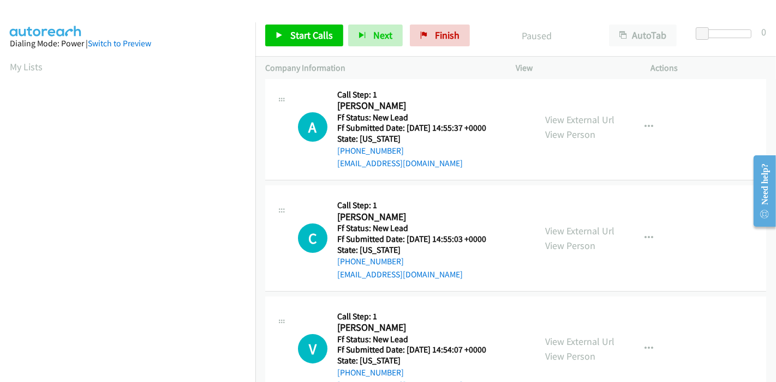
scroll to position [0, 0]
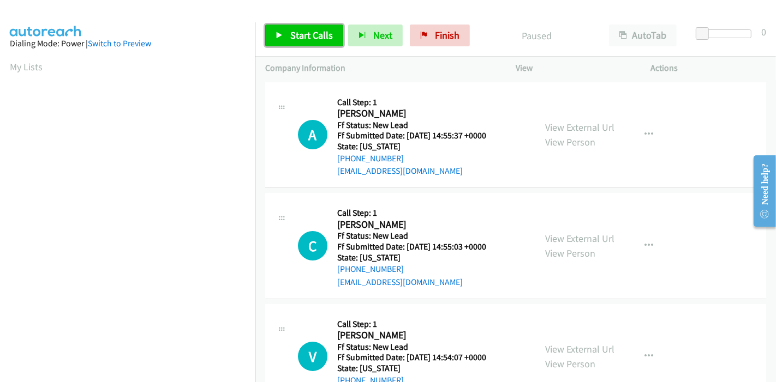
click at [290, 34] on span "Start Calls" at bounding box center [311, 35] width 43 height 13
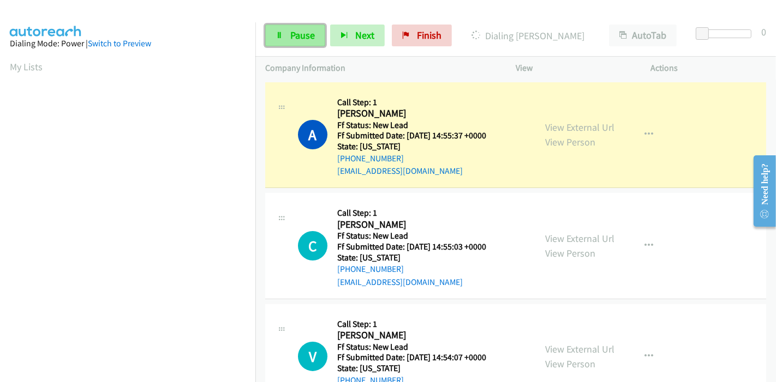
click at [292, 35] on span "Pause" at bounding box center [302, 35] width 25 height 13
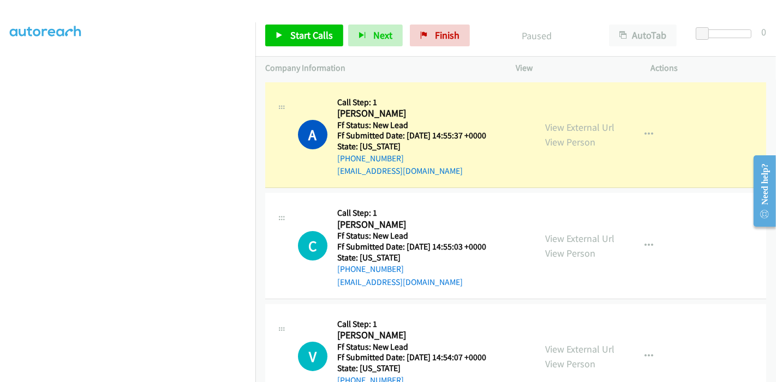
scroll to position [230, 0]
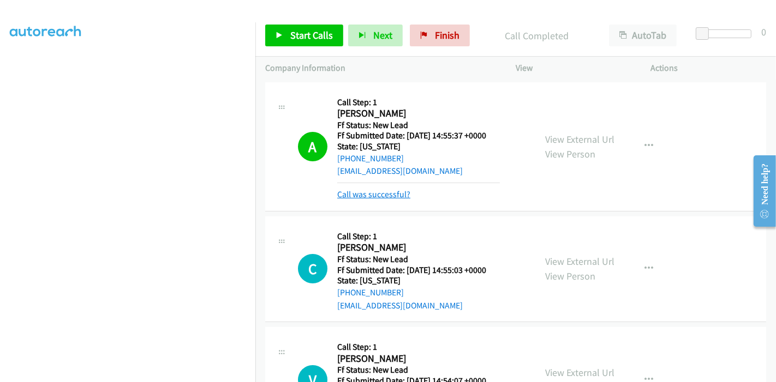
click at [383, 192] on link "Call was successful?" at bounding box center [373, 194] width 73 height 10
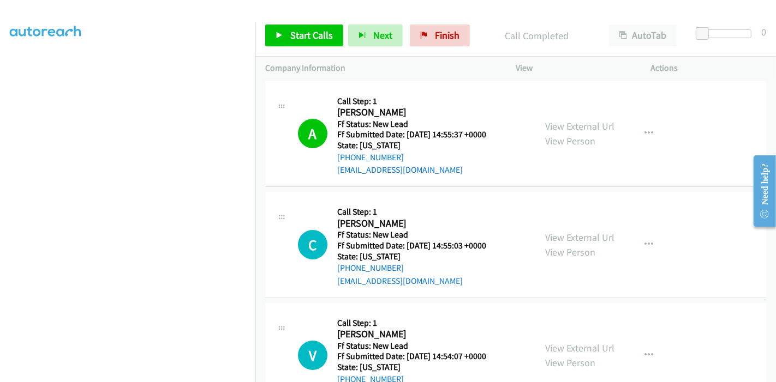
scroll to position [0, 0]
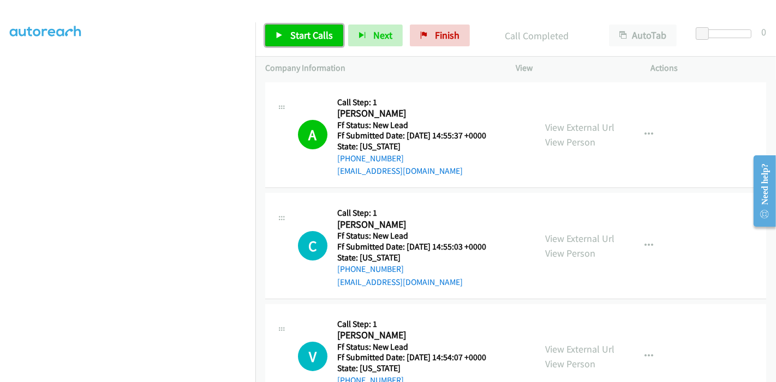
click at [290, 37] on span "Start Calls" at bounding box center [311, 35] width 43 height 13
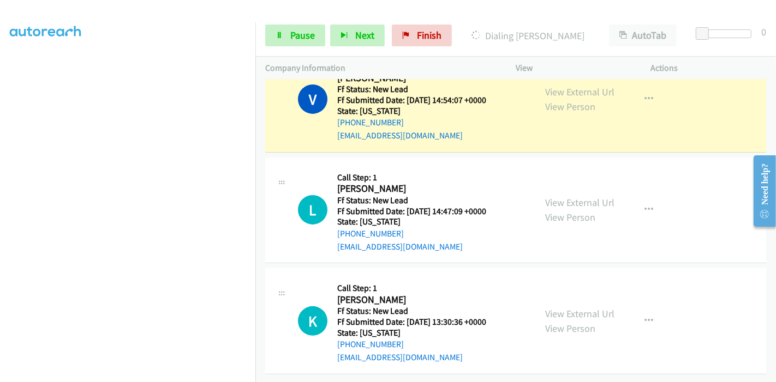
scroll to position [228, 0]
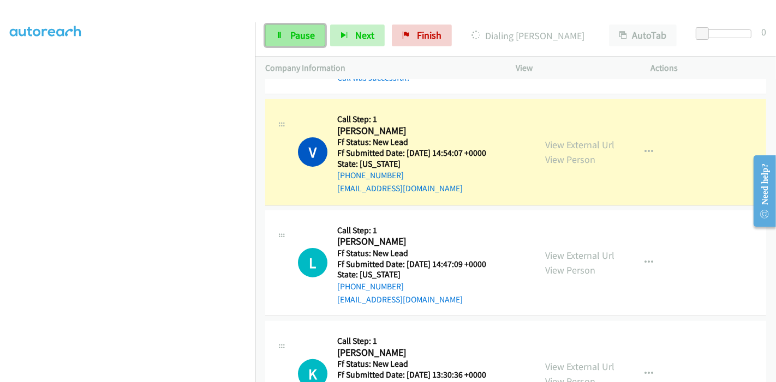
click at [303, 37] on span "Pause" at bounding box center [302, 35] width 25 height 13
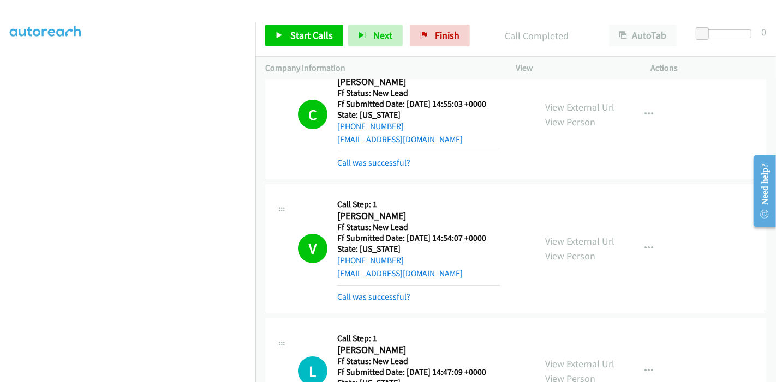
scroll to position [167, 0]
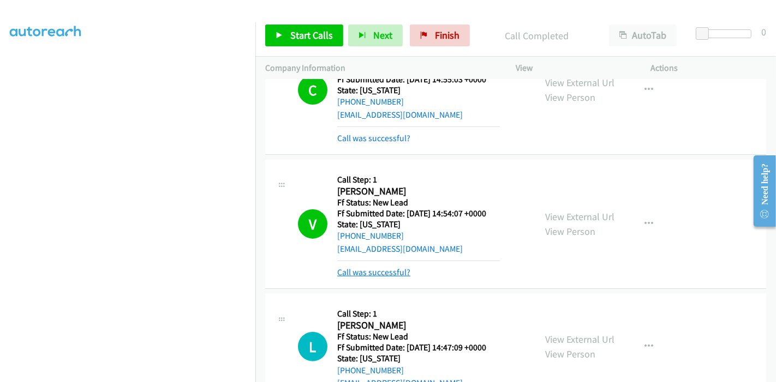
click at [401, 269] on link "Call was successful?" at bounding box center [373, 272] width 73 height 10
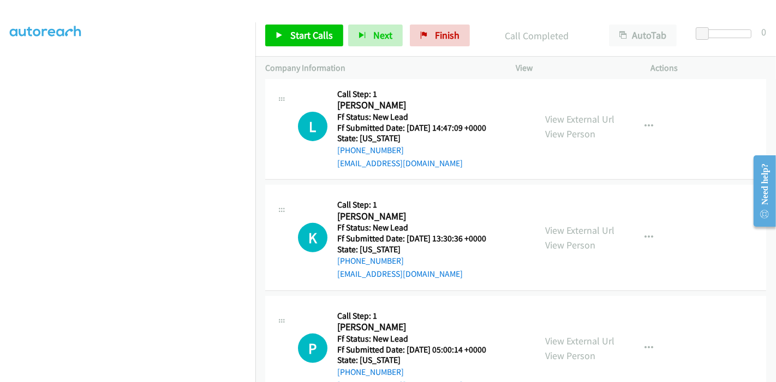
scroll to position [339, 0]
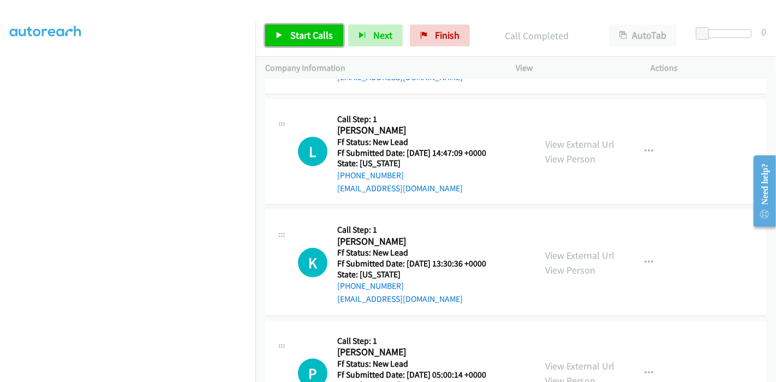
click at [304, 35] on span "Start Calls" at bounding box center [311, 35] width 43 height 13
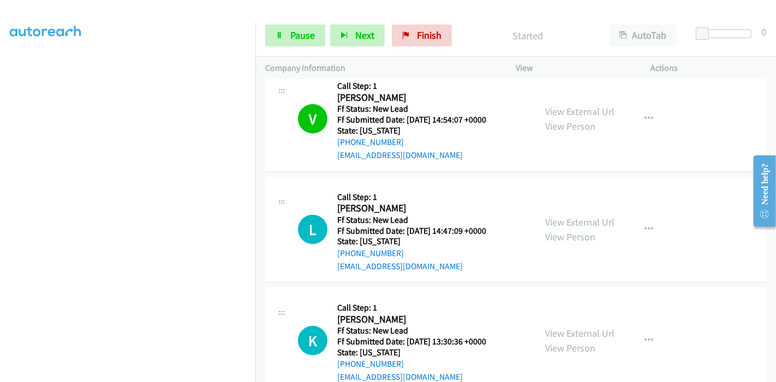
scroll to position [279, 0]
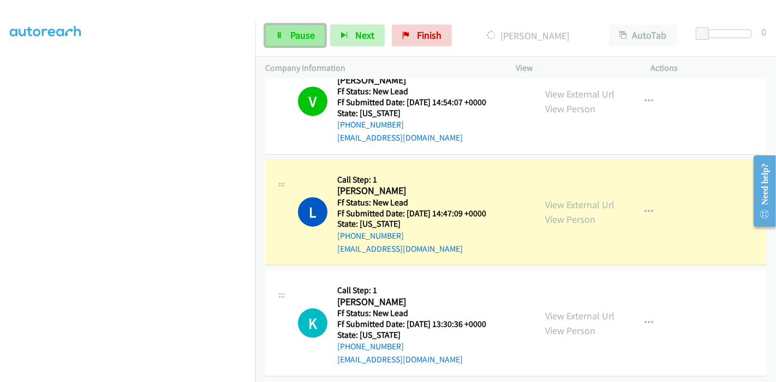
click at [290, 35] on span "Pause" at bounding box center [302, 35] width 25 height 13
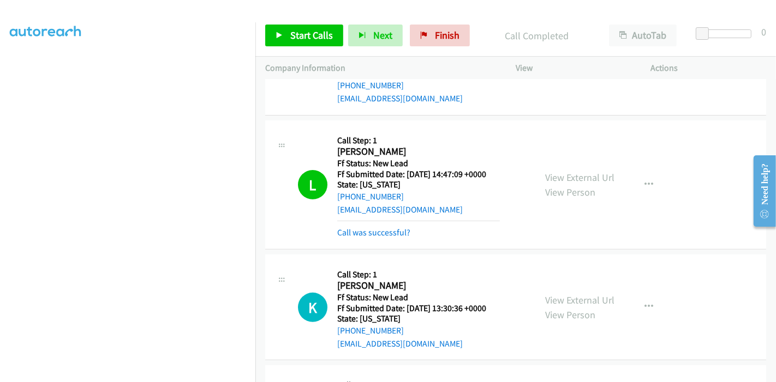
scroll to position [290, 0]
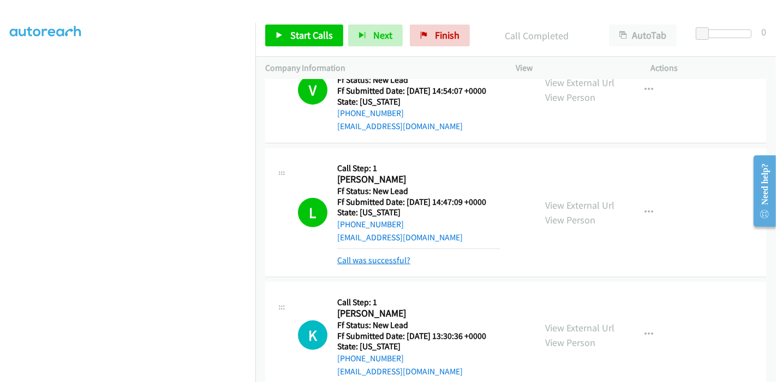
click at [359, 255] on link "Call was successful?" at bounding box center [373, 260] width 73 height 10
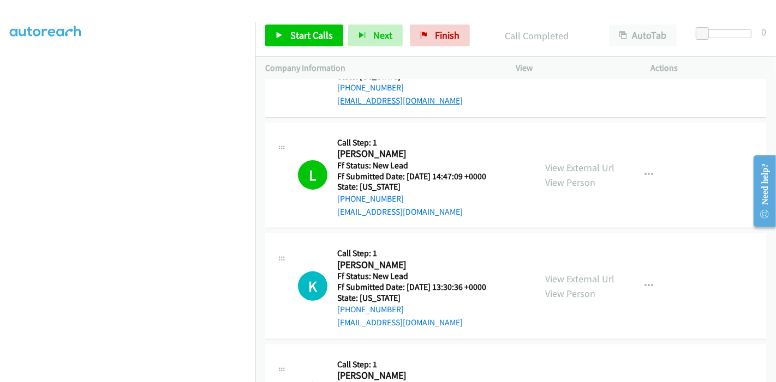
scroll to position [351, 0]
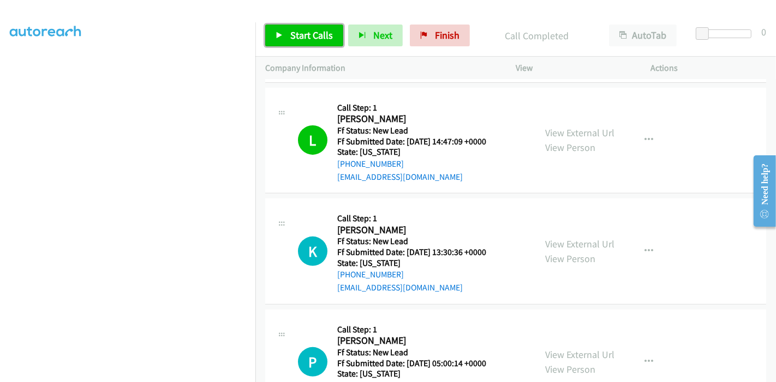
click at [299, 37] on span "Start Calls" at bounding box center [311, 35] width 43 height 13
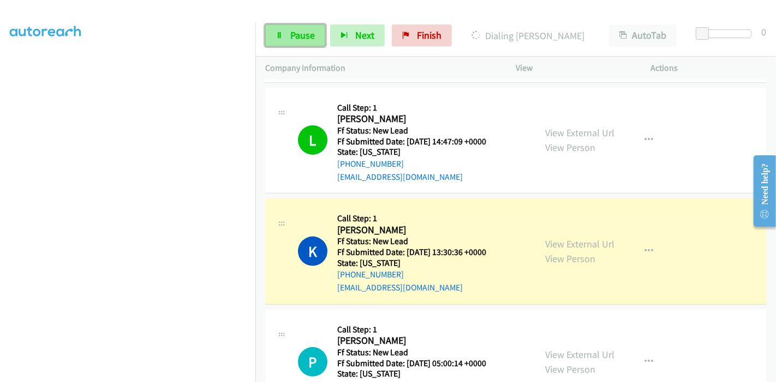
click at [290, 32] on span "Pause" at bounding box center [302, 35] width 25 height 13
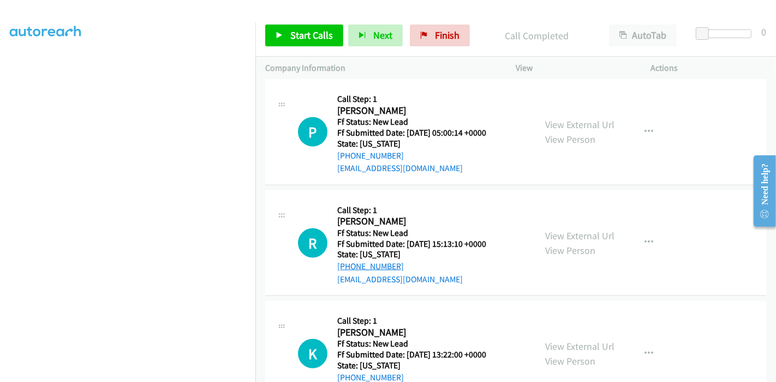
scroll to position [654, 0]
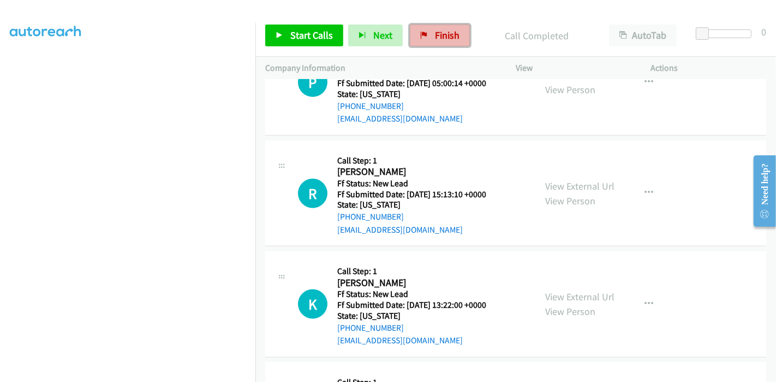
click at [435, 40] on span "Finish" at bounding box center [447, 35] width 25 height 13
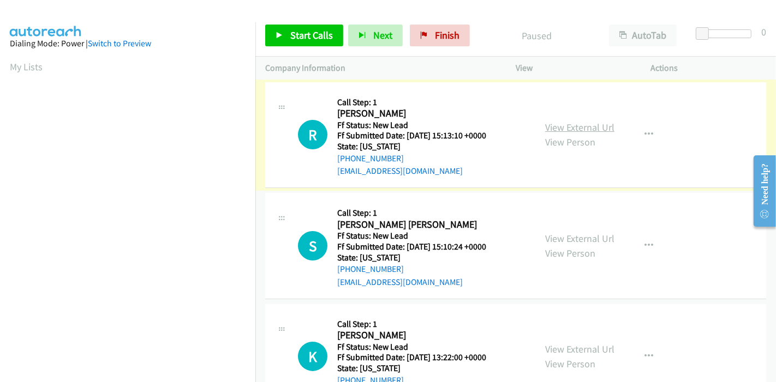
click at [578, 130] on link "View External Url" at bounding box center [579, 127] width 69 height 13
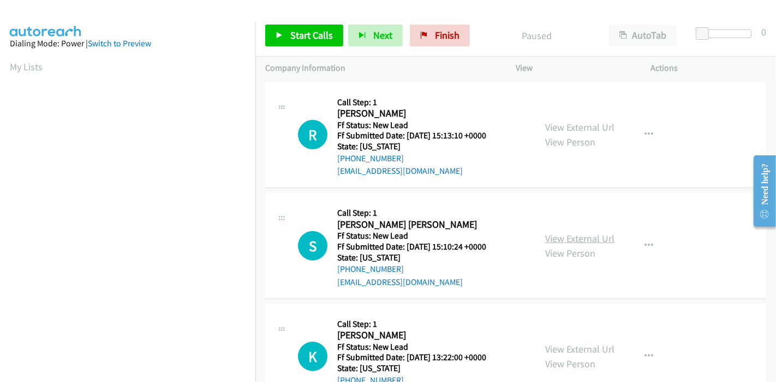
click at [554, 236] on link "View External Url" at bounding box center [579, 238] width 69 height 13
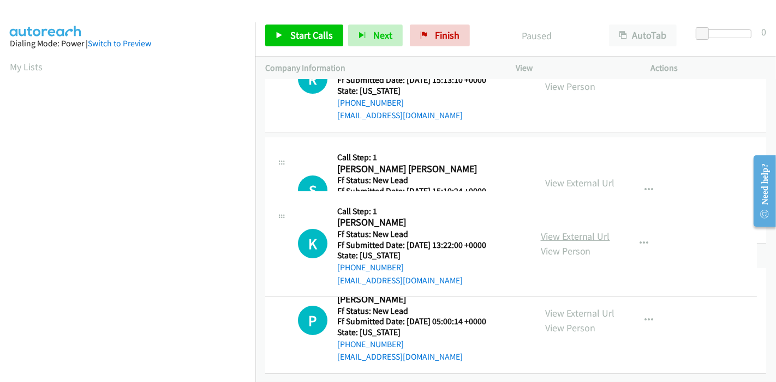
scroll to position [121, 0]
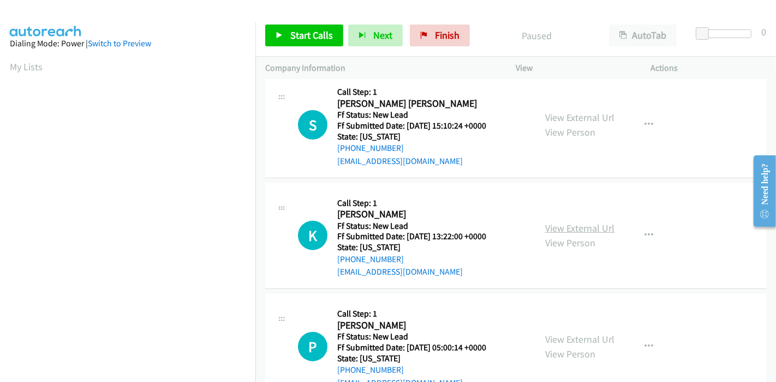
click at [573, 227] on link "View External Url" at bounding box center [579, 228] width 69 height 13
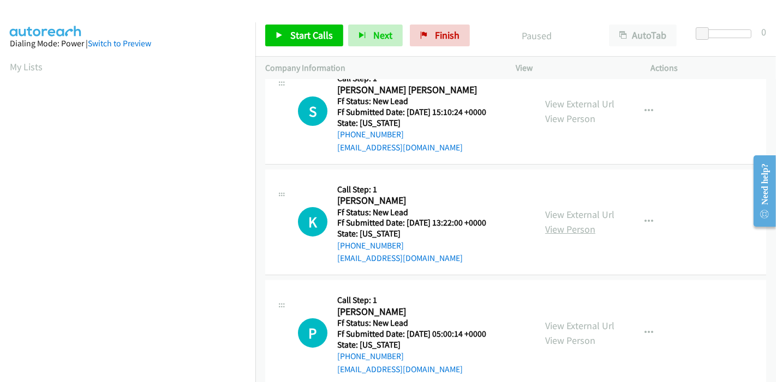
scroll to position [155, 0]
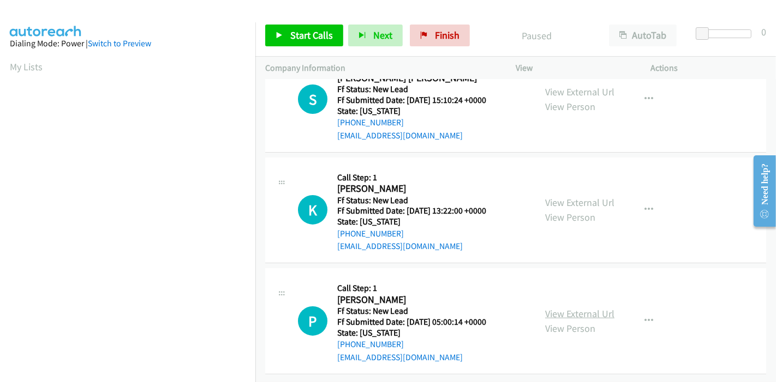
click at [557, 308] on link "View External Url" at bounding box center [579, 314] width 69 height 13
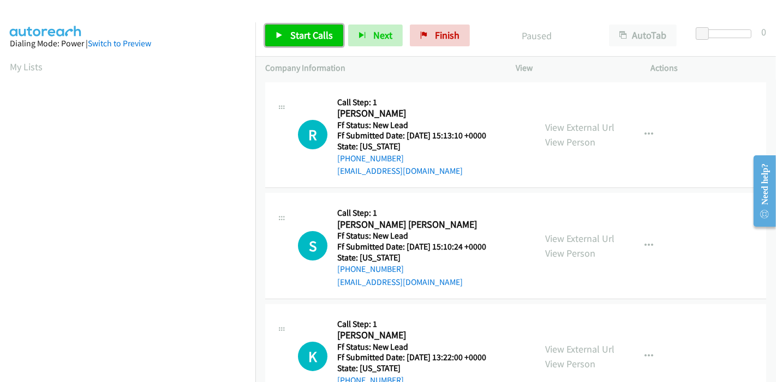
click at [282, 41] on link "Start Calls" at bounding box center [304, 36] width 78 height 22
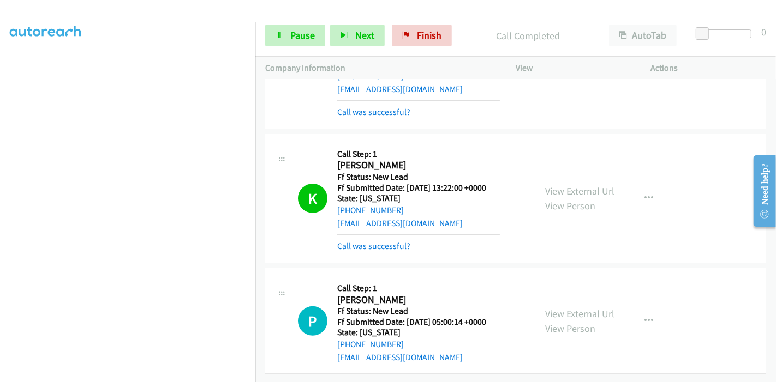
scroll to position [224, 0]
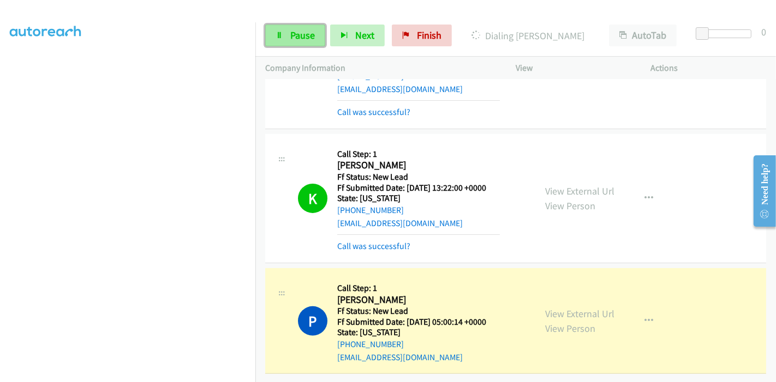
click at [286, 43] on link "Pause" at bounding box center [295, 36] width 60 height 22
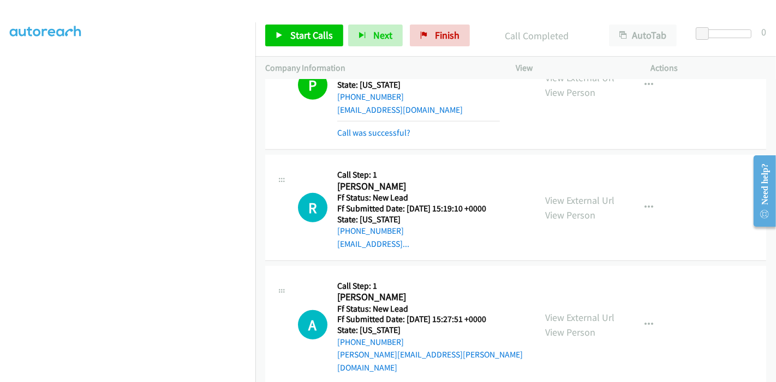
scroll to position [466, 0]
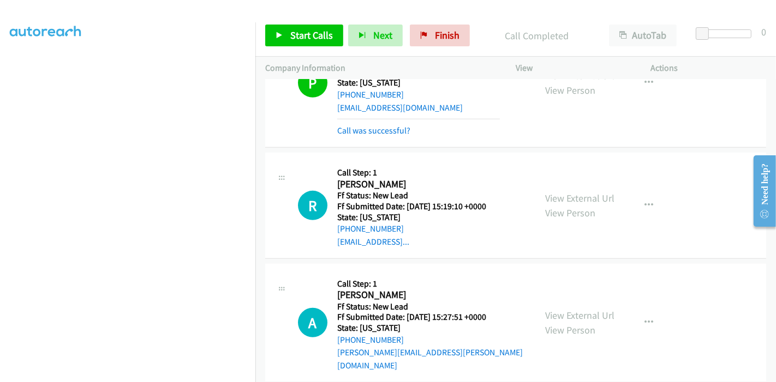
click at [381, 124] on div "Call was successful?" at bounding box center [418, 130] width 163 height 13
click at [382, 128] on link "Call was successful?" at bounding box center [373, 130] width 73 height 10
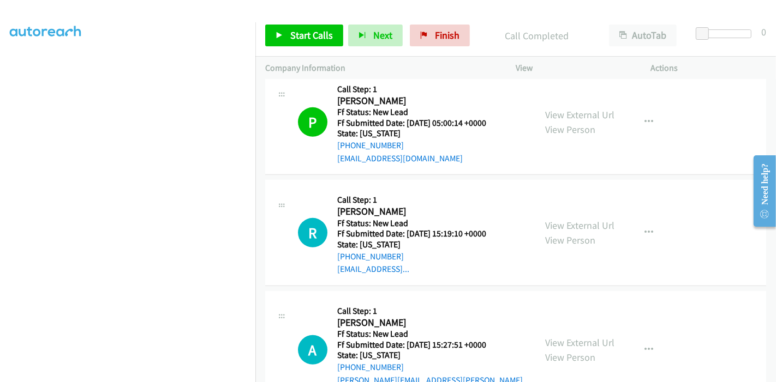
scroll to position [415, 0]
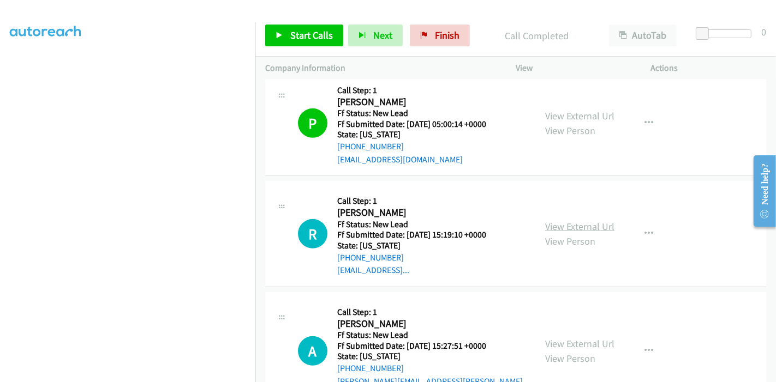
click at [573, 224] on link "View External Url" at bounding box center [579, 226] width 69 height 13
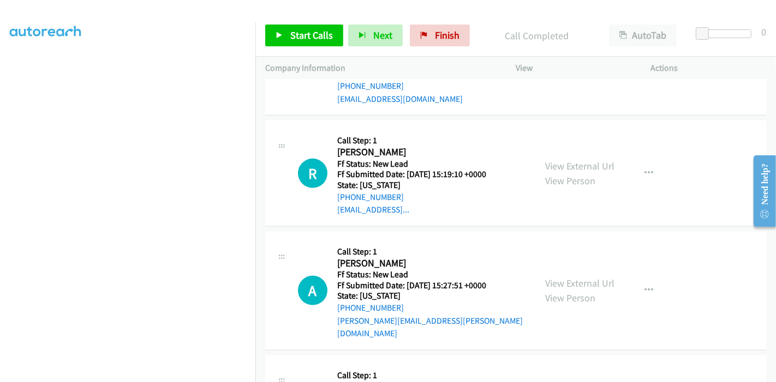
scroll to position [536, 0]
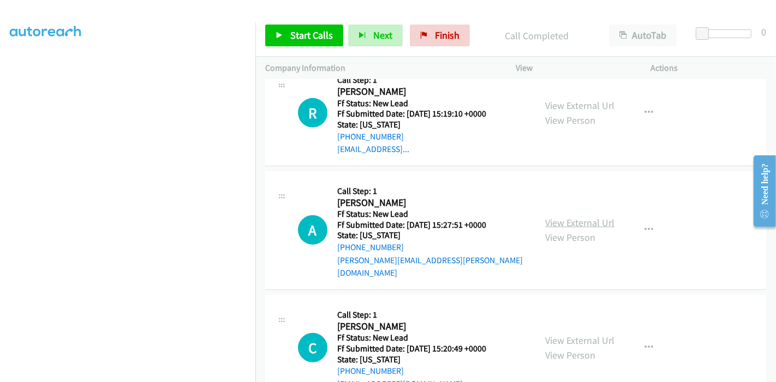
click at [576, 217] on link "View External Url" at bounding box center [579, 223] width 69 height 13
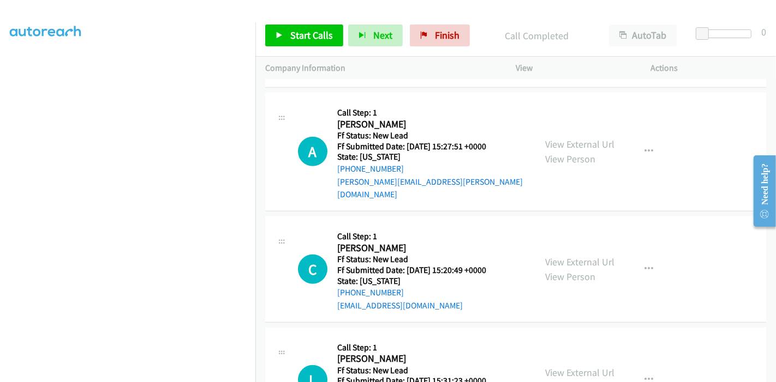
scroll to position [718, 0]
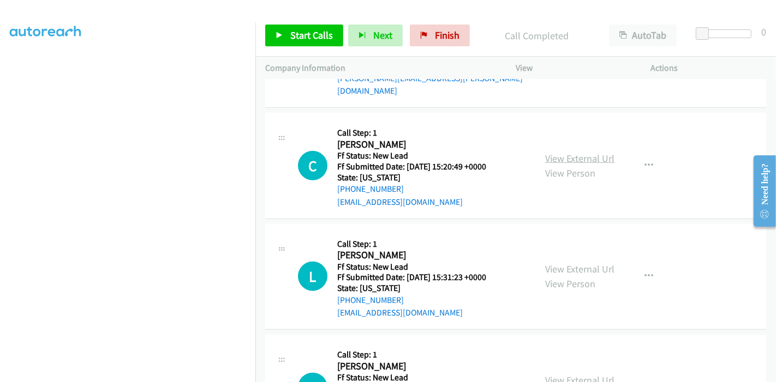
click at [591, 152] on link "View External Url" at bounding box center [579, 158] width 69 height 13
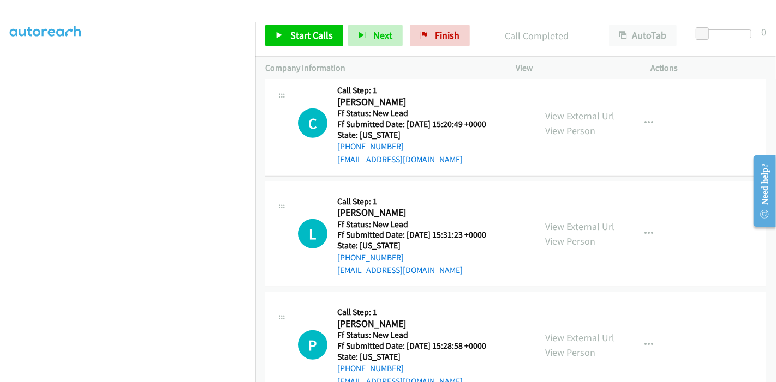
scroll to position [778, 0]
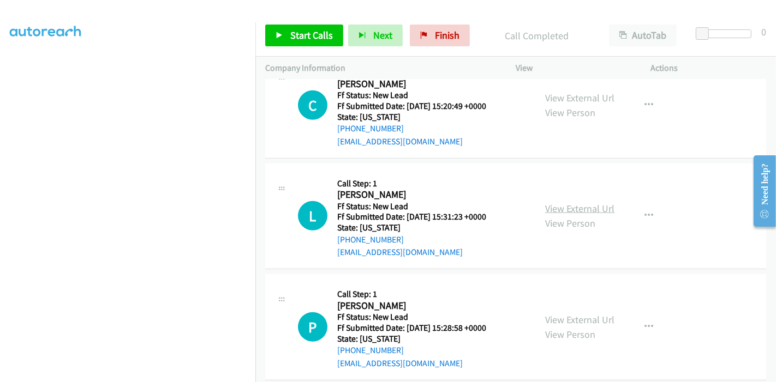
click at [566, 202] on link "View External Url" at bounding box center [579, 208] width 69 height 13
click at [553, 314] on link "View External Url" at bounding box center [579, 320] width 69 height 13
click at [637, 205] on button "button" at bounding box center [648, 216] width 29 height 22
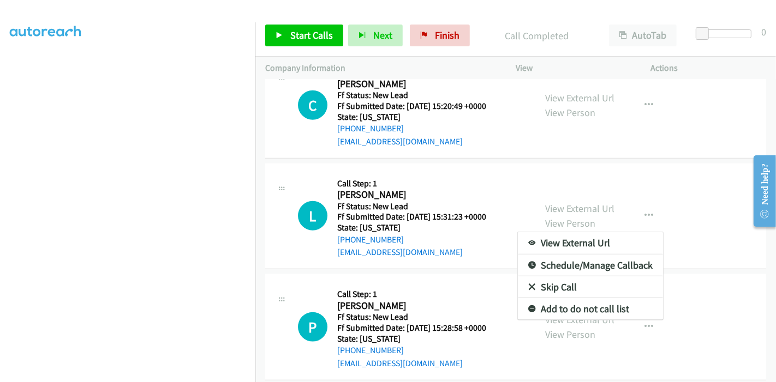
scroll to position [687, 0]
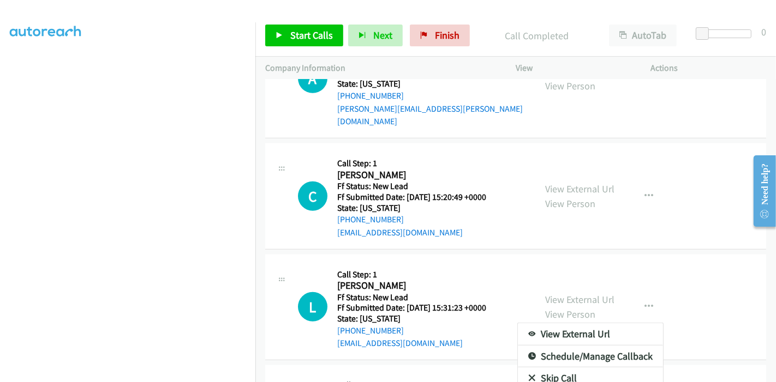
click at [567, 368] on link "Skip Call" at bounding box center [590, 379] width 145 height 22
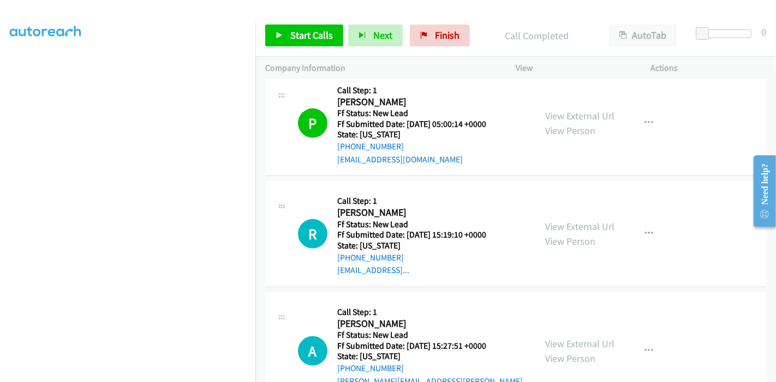
scroll to position [475, 0]
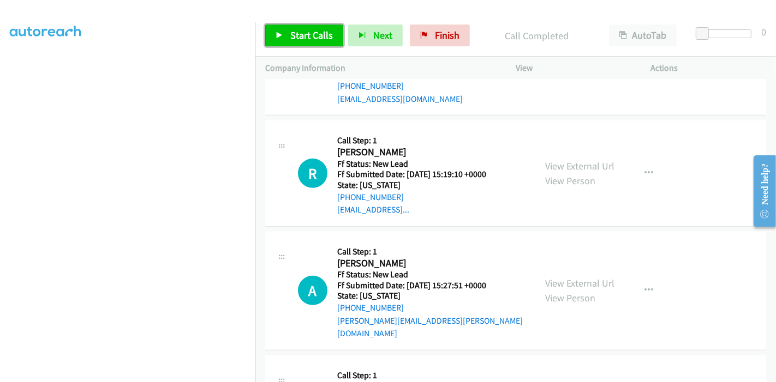
click at [302, 33] on span "Start Calls" at bounding box center [311, 35] width 43 height 13
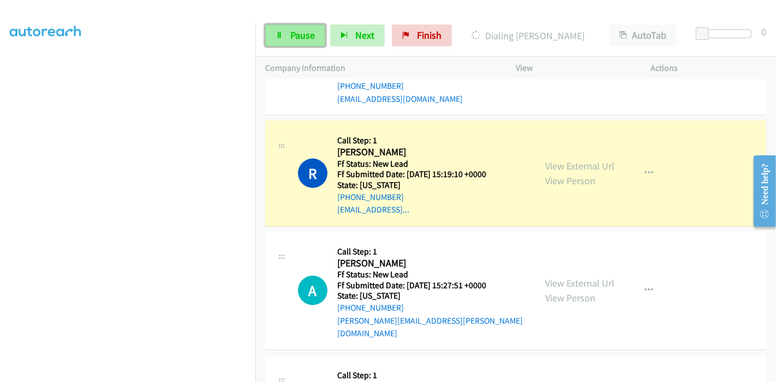
click at [299, 32] on span "Pause" at bounding box center [302, 35] width 25 height 13
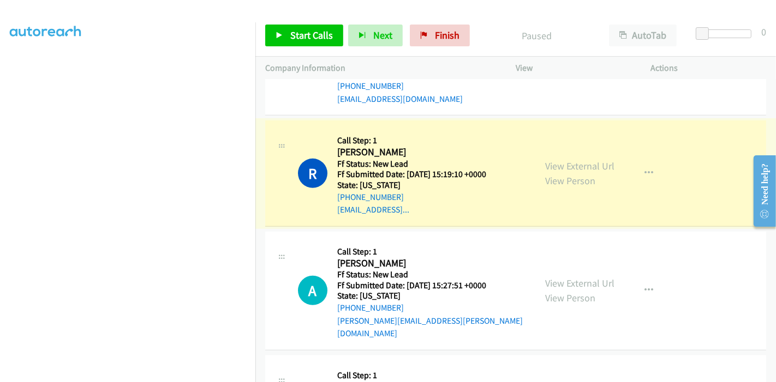
click at [413, 184] on h5 "State: Iowa" at bounding box center [411, 185] width 149 height 11
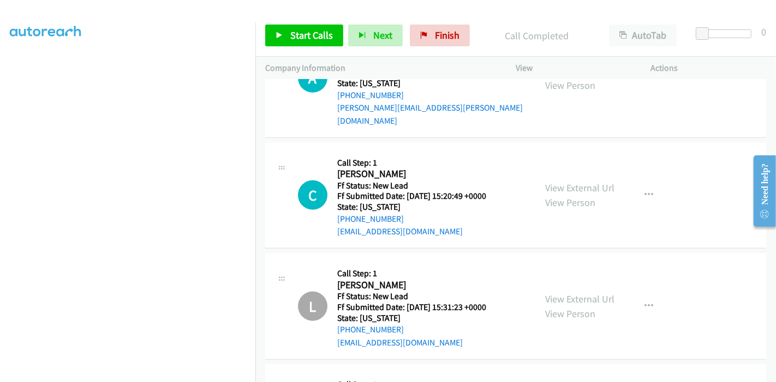
scroll to position [597, 0]
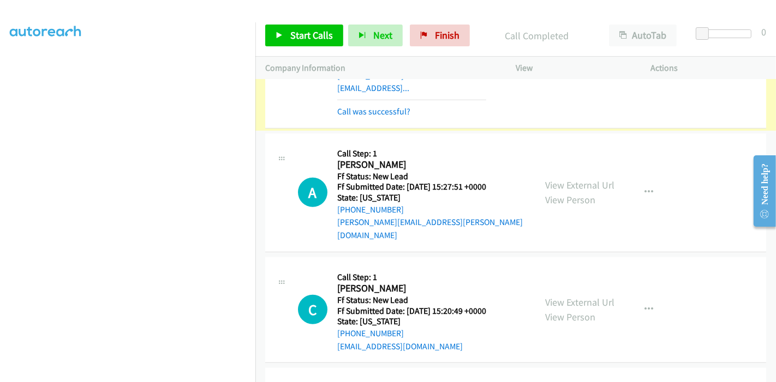
click at [395, 109] on link "Call was successful?" at bounding box center [373, 111] width 73 height 10
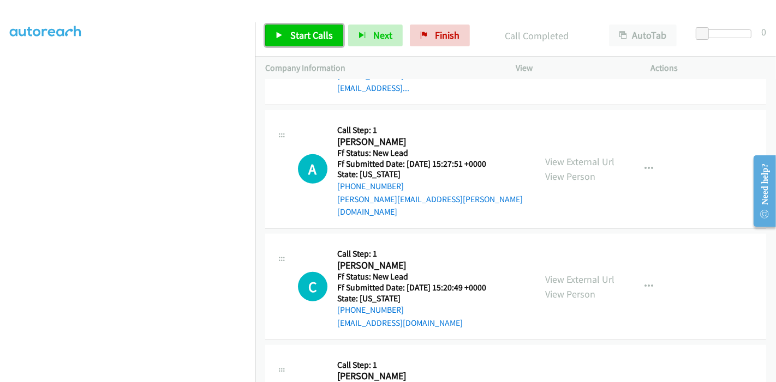
click at [310, 35] on span "Start Calls" at bounding box center [311, 35] width 43 height 13
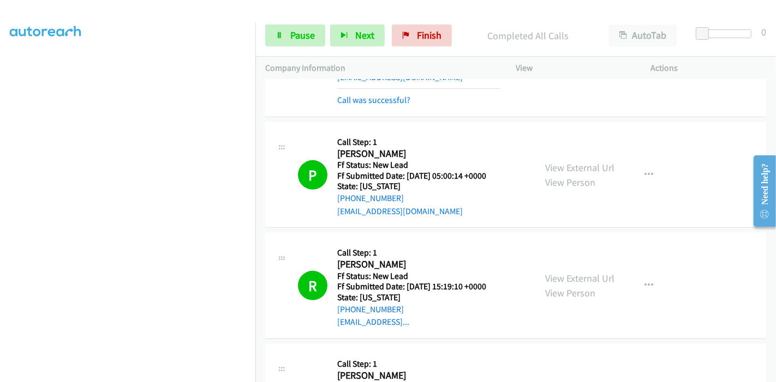
scroll to position [0, 0]
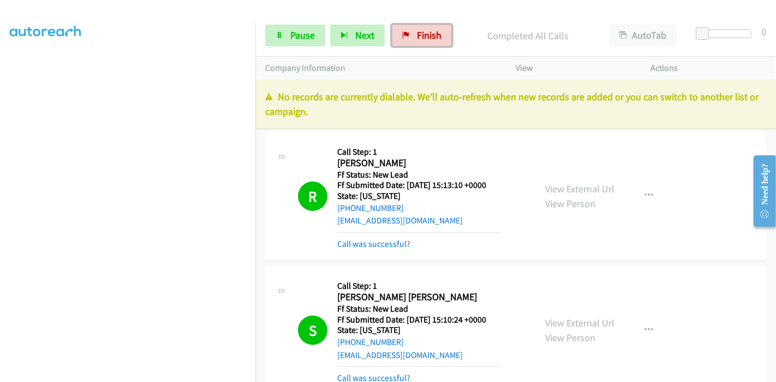
click at [412, 30] on link "Finish" at bounding box center [422, 36] width 60 height 22
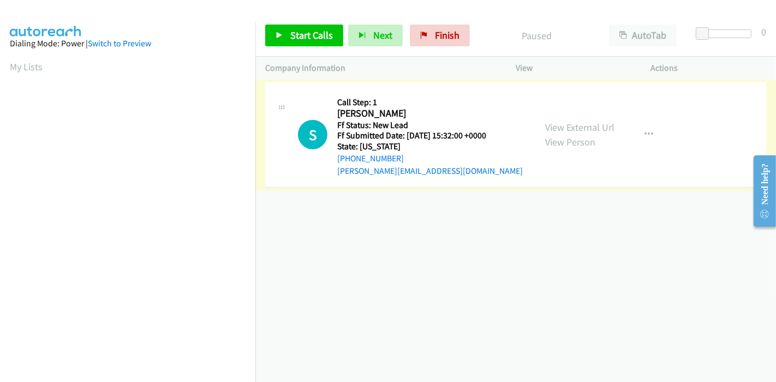
click at [562, 126] on link "View External Url" at bounding box center [579, 127] width 69 height 13
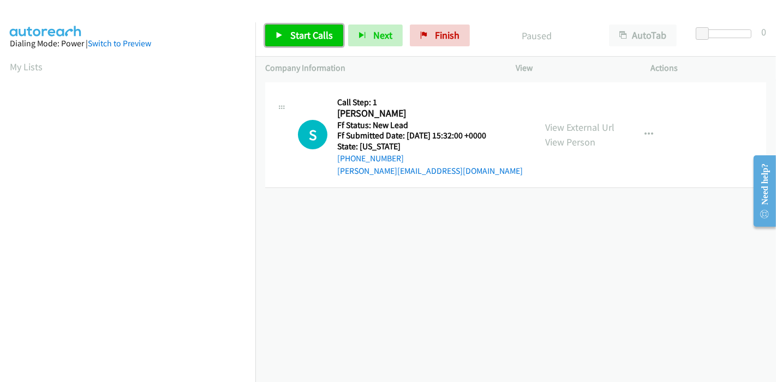
click at [304, 36] on span "Start Calls" at bounding box center [311, 35] width 43 height 13
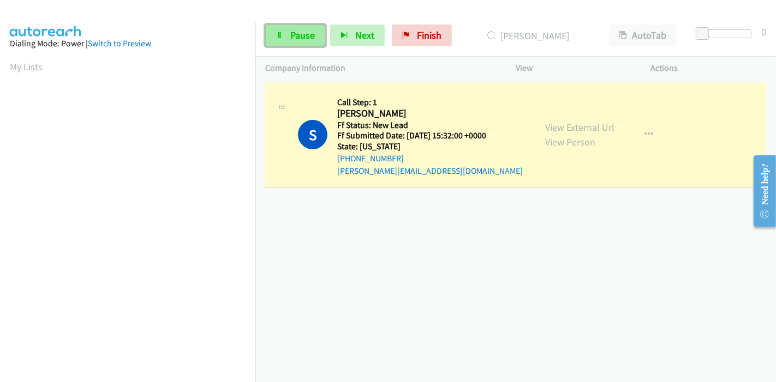
click at [305, 37] on span "Pause" at bounding box center [302, 35] width 25 height 13
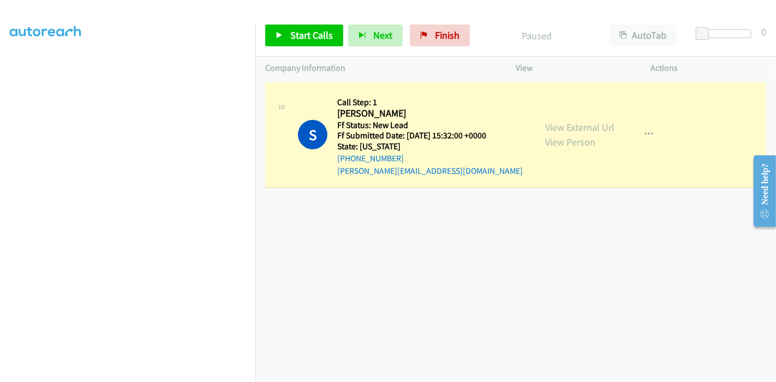
scroll to position [230, 0]
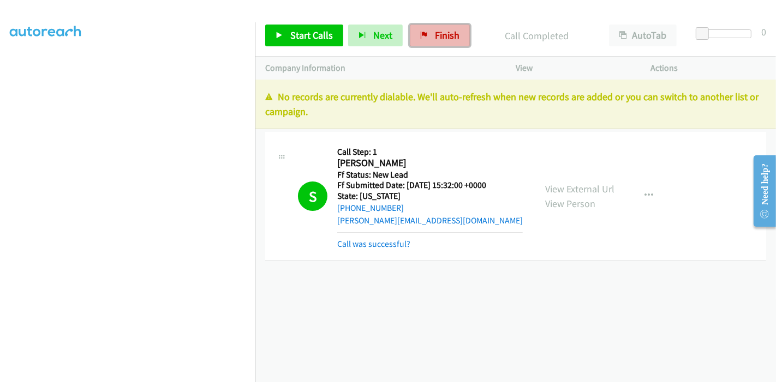
click at [439, 32] on span "Finish" at bounding box center [447, 35] width 25 height 13
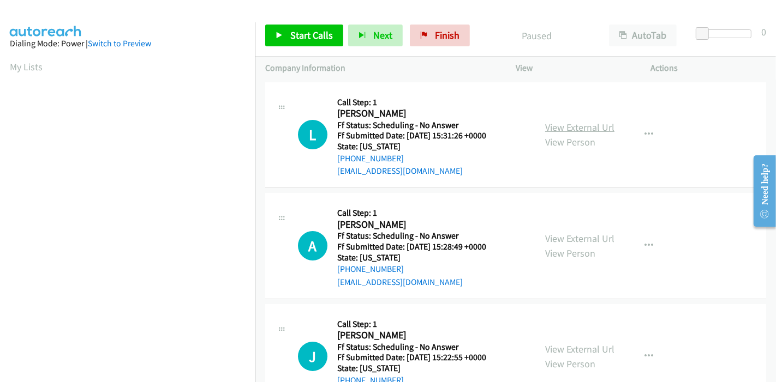
click at [590, 126] on link "View External Url" at bounding box center [579, 127] width 69 height 13
click at [556, 236] on link "View External Url" at bounding box center [579, 238] width 69 height 13
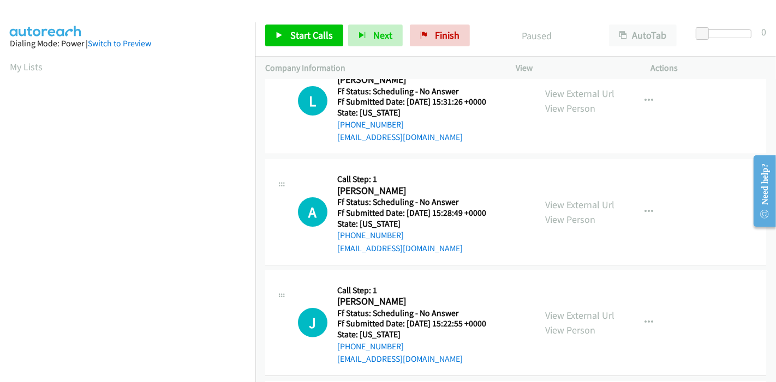
scroll to position [61, 0]
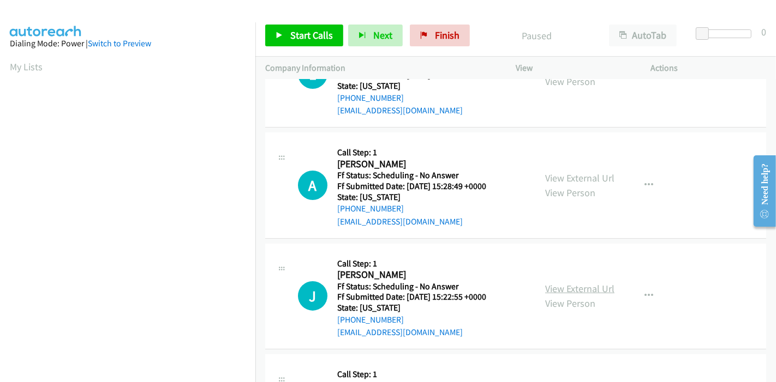
click at [558, 287] on link "View External Url" at bounding box center [579, 289] width 69 height 13
click at [295, 37] on span "Start Calls" at bounding box center [311, 35] width 43 height 13
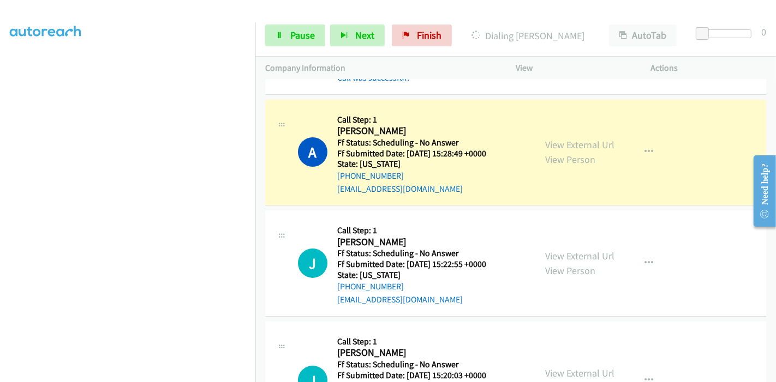
scroll to position [121, 0]
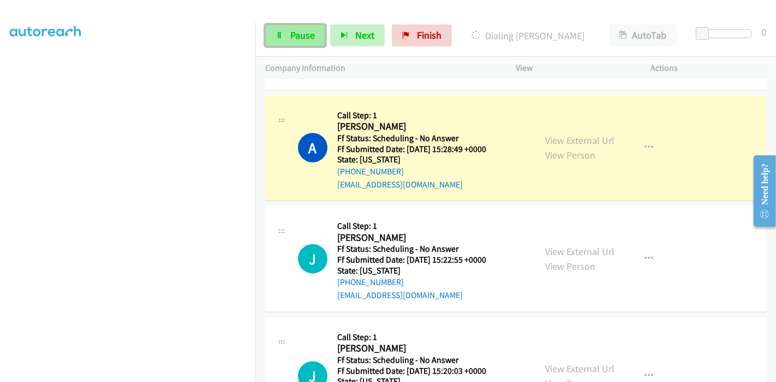
click at [305, 38] on span "Pause" at bounding box center [302, 35] width 25 height 13
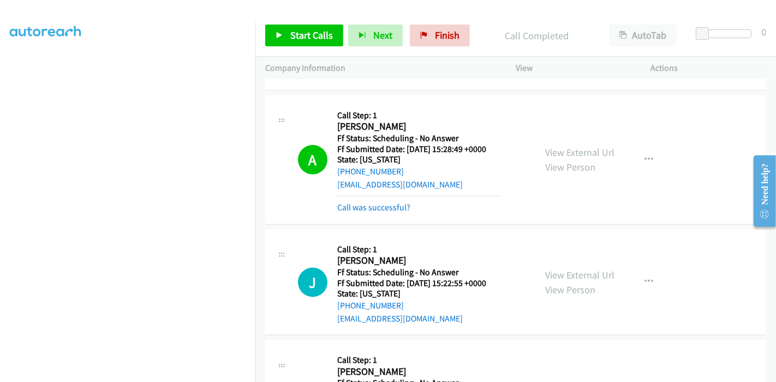
click at [257, 41] on div "Start Calls Pause Next Finish Call Completed AutoTab AutoTab 0" at bounding box center [515, 36] width 520 height 42
click at [283, 35] on link "Start Calls" at bounding box center [304, 36] width 78 height 22
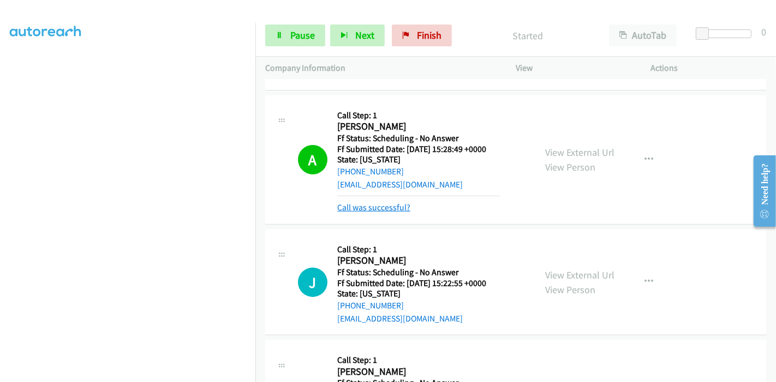
click at [366, 209] on link "Call was successful?" at bounding box center [373, 207] width 73 height 10
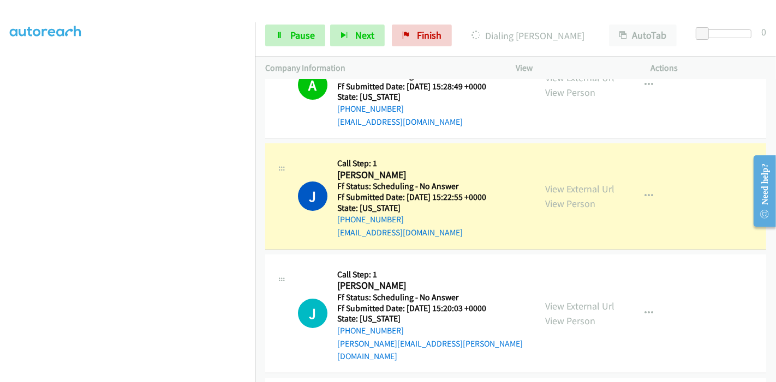
scroll to position [303, 0]
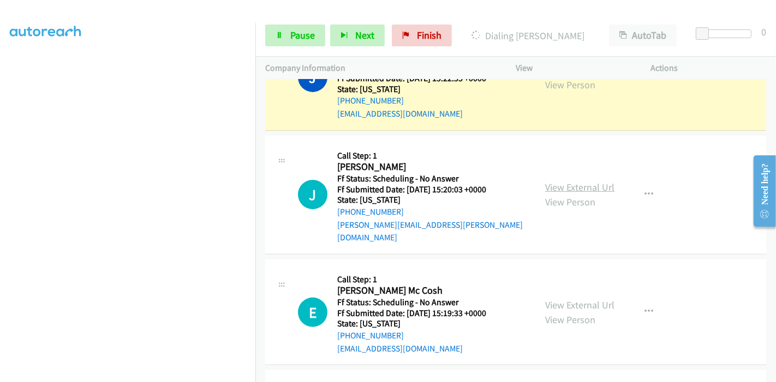
click at [593, 181] on link "View External Url" at bounding box center [579, 187] width 69 height 13
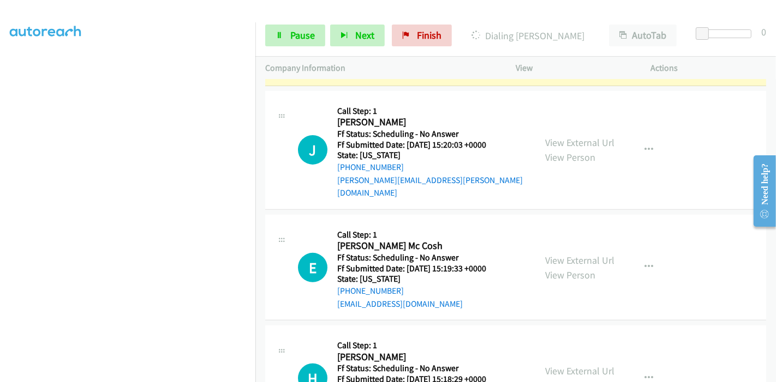
scroll to position [424, 0]
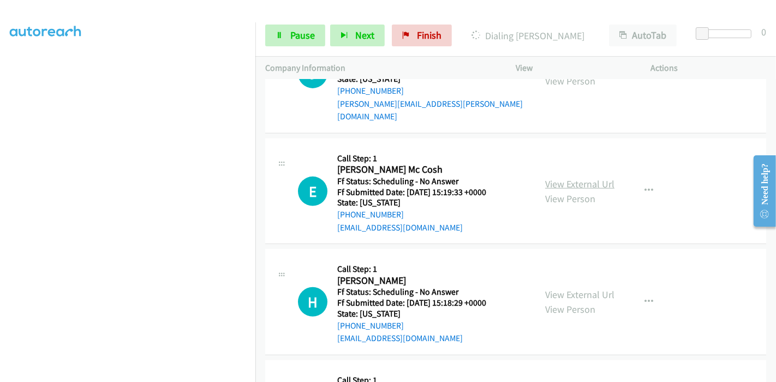
click at [555, 178] on link "View External Url" at bounding box center [579, 184] width 69 height 13
click at [556, 289] on link "View External Url" at bounding box center [579, 295] width 69 height 13
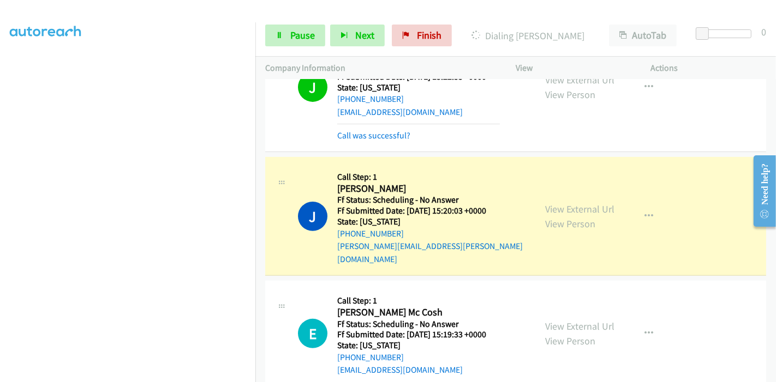
scroll to position [386, 0]
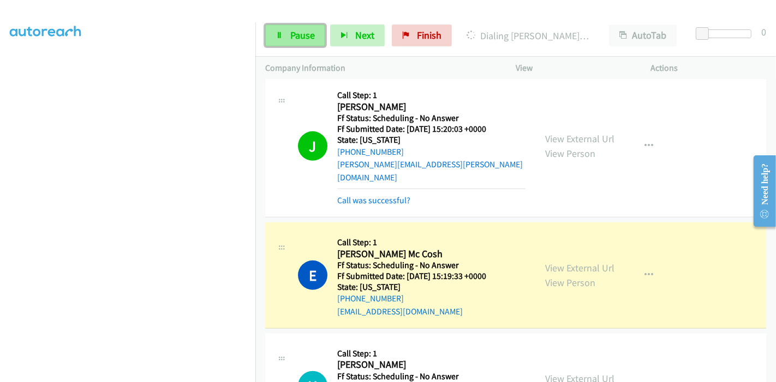
click at [301, 27] on link "Pause" at bounding box center [295, 36] width 60 height 22
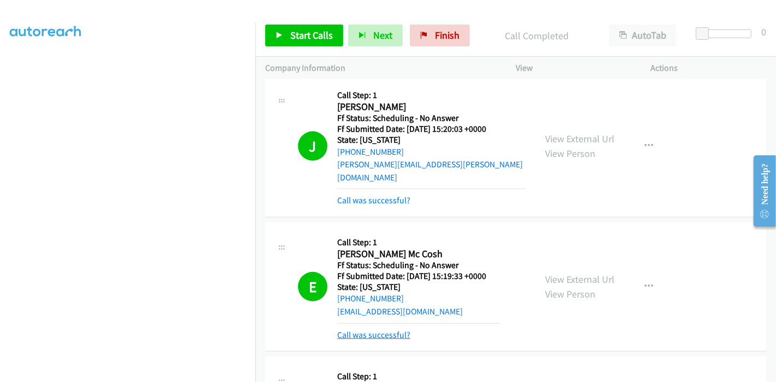
click at [388, 330] on link "Call was successful?" at bounding box center [373, 335] width 73 height 10
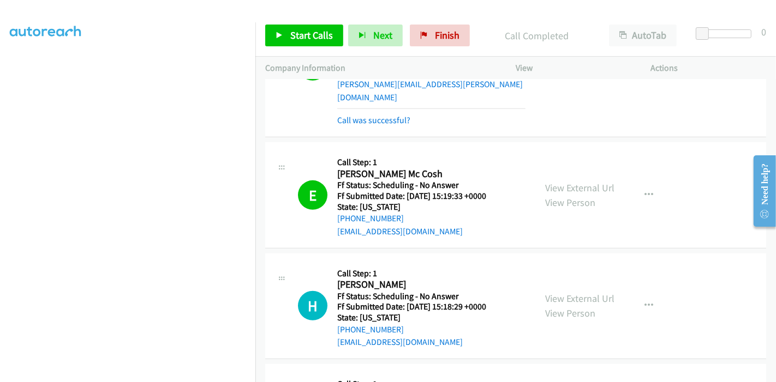
scroll to position [447, 0]
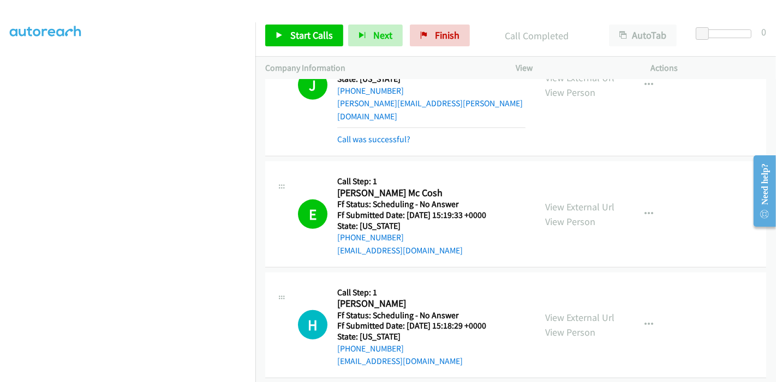
click at [436, 49] on div "Start Calls Pause Next Finish Call Completed AutoTab AutoTab 0" at bounding box center [515, 36] width 520 height 42
click at [437, 33] on span "Finish" at bounding box center [447, 35] width 25 height 13
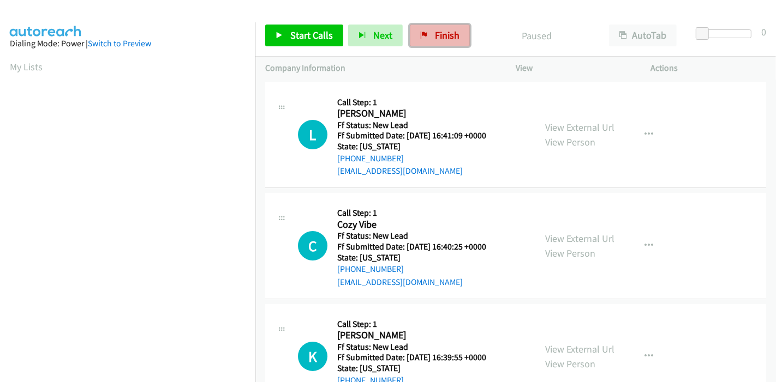
click at [435, 30] on span "Finish" at bounding box center [447, 35] width 25 height 13
